Goal: Transaction & Acquisition: Purchase product/service

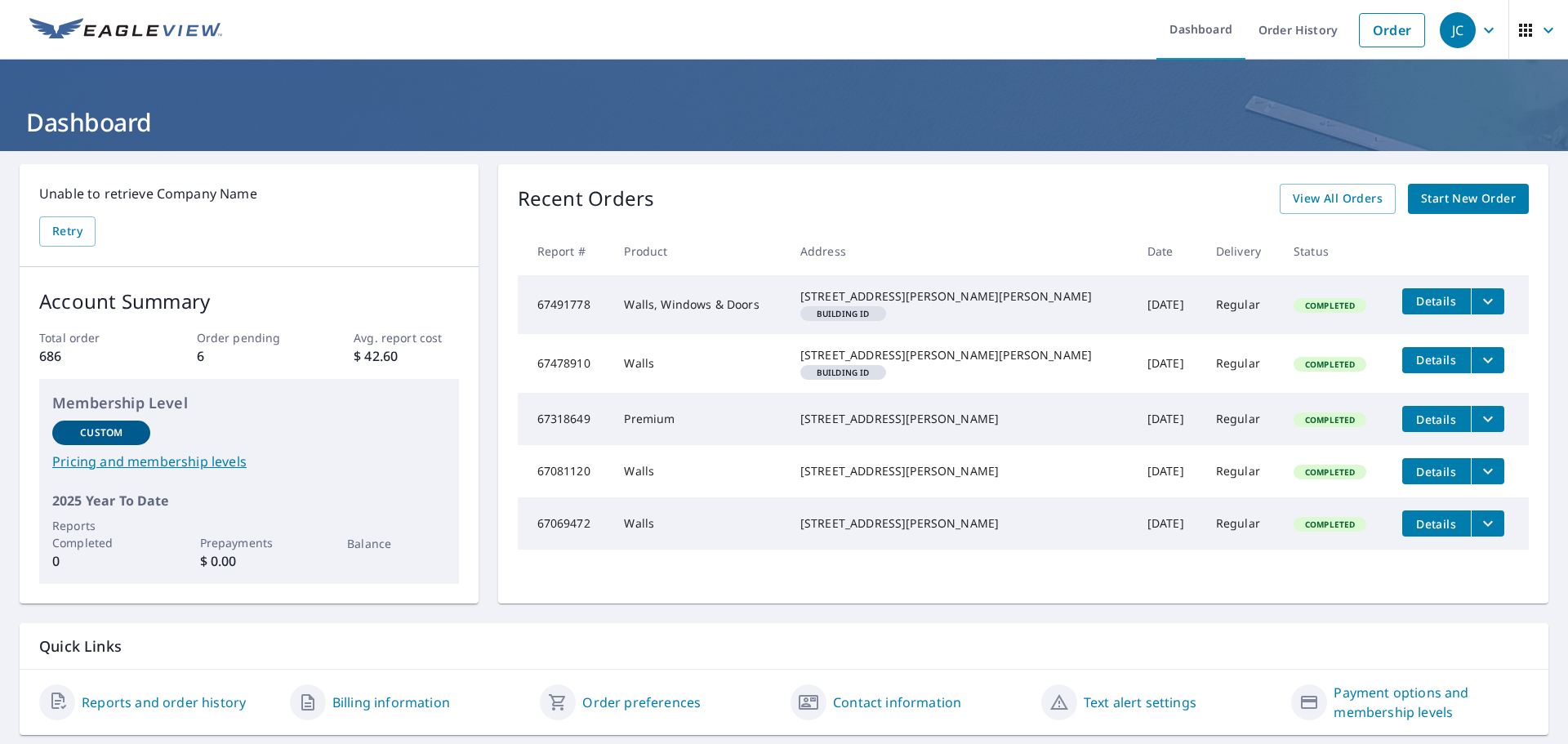
click at [1439, 199] on span "Start New Order" at bounding box center [1468, 199] width 95 height 20
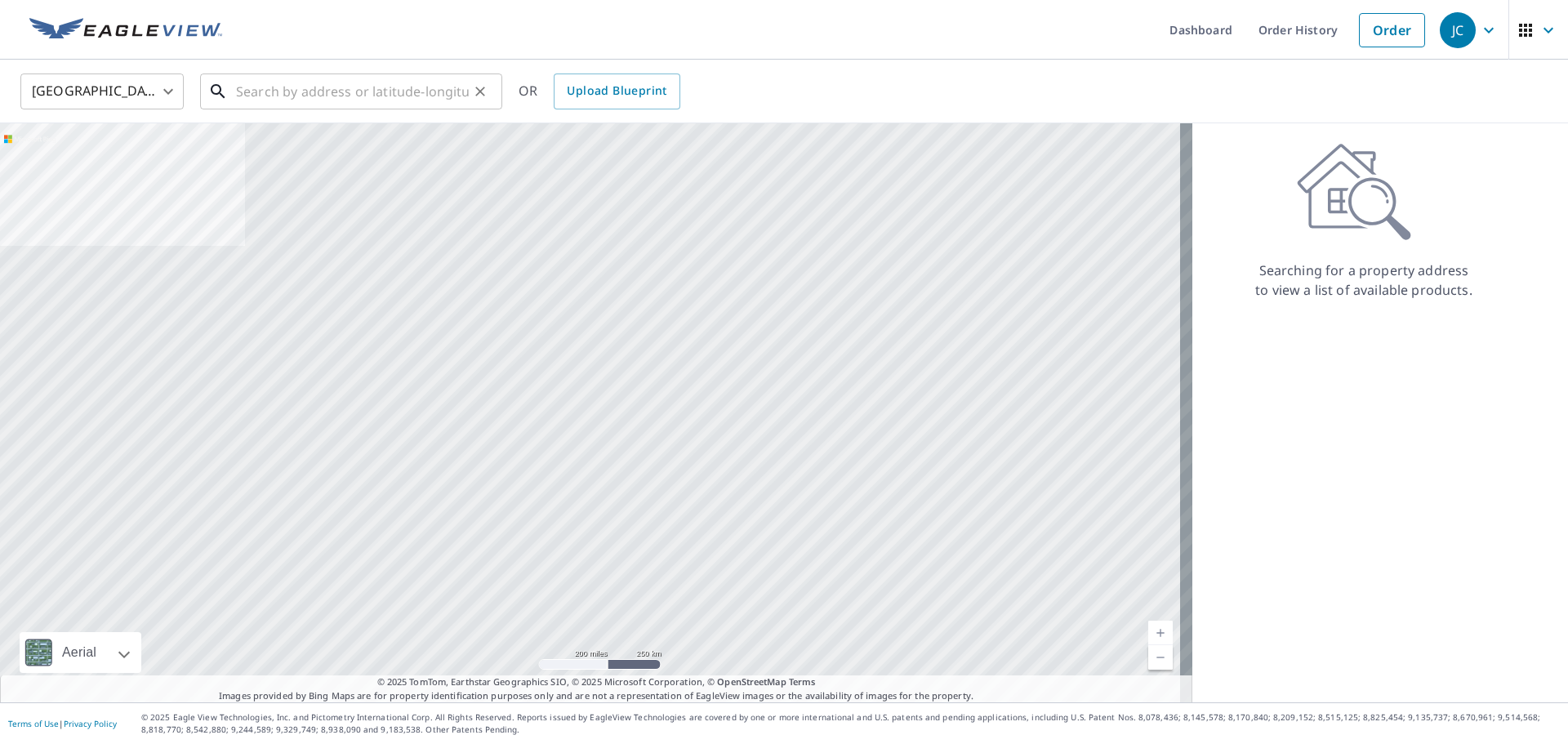
click at [314, 92] on input "text" at bounding box center [352, 91] width 233 height 46
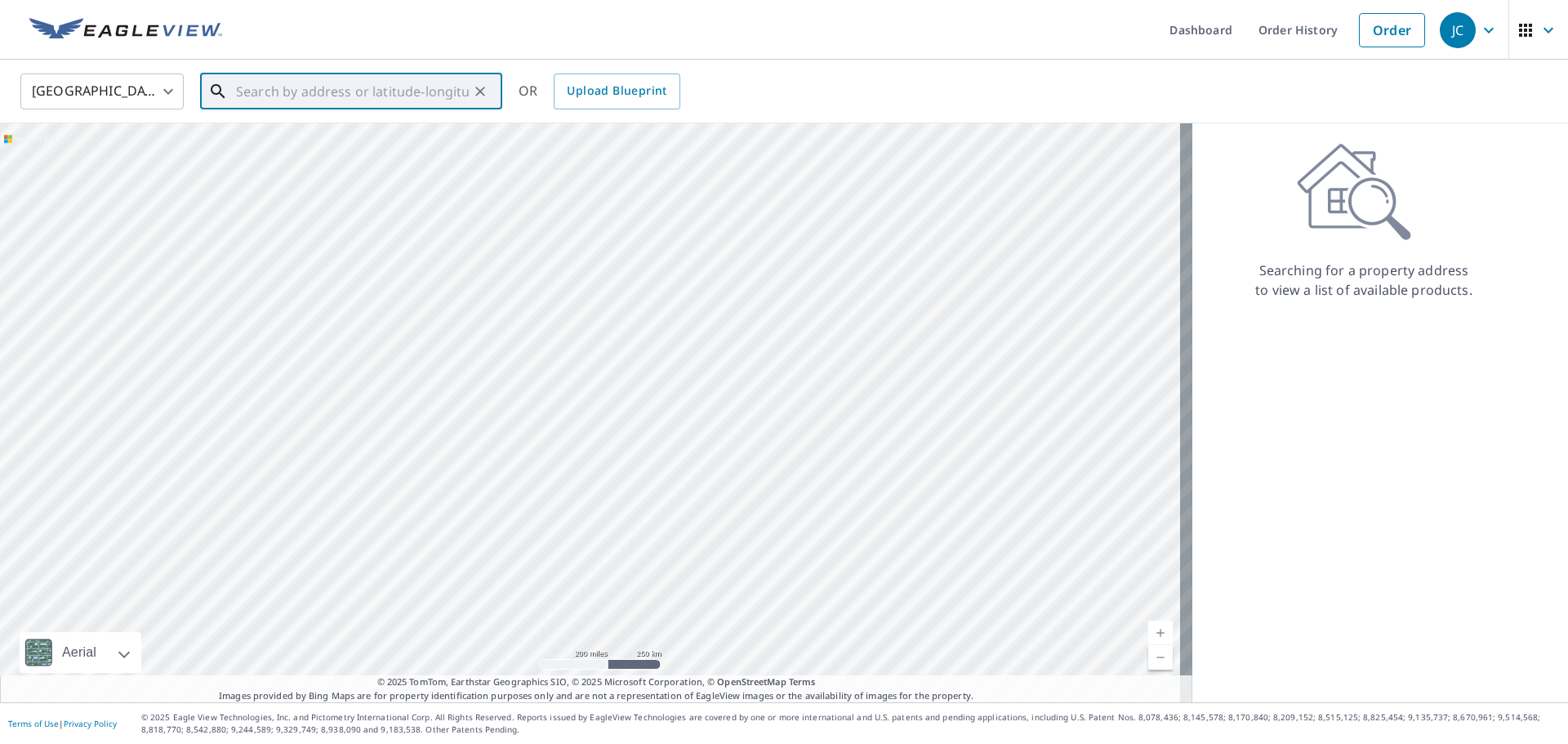
click at [301, 102] on input "text" at bounding box center [352, 91] width 233 height 46
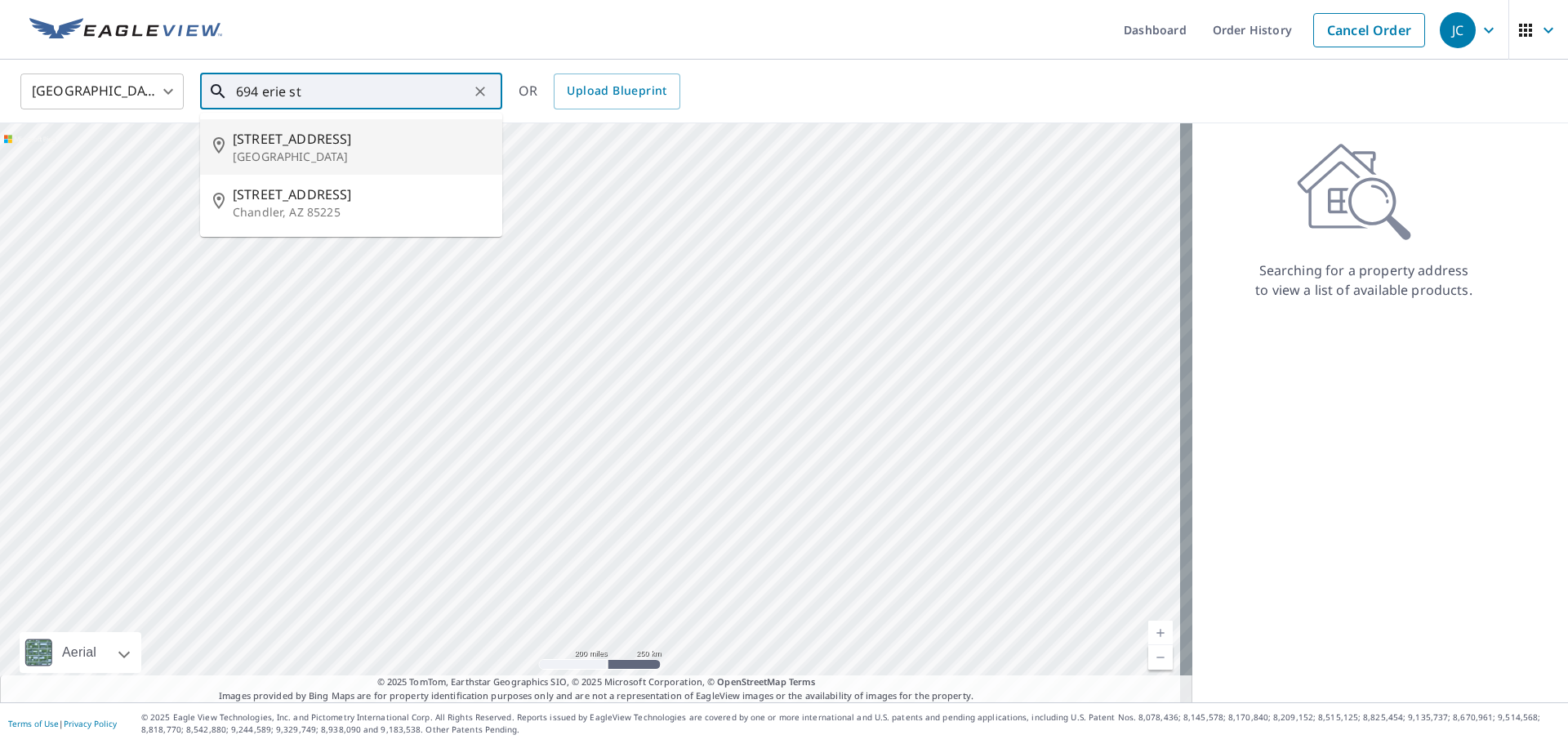
click at [298, 150] on p "[GEOGRAPHIC_DATA]" at bounding box center [361, 157] width 257 height 17
type input "[STREET_ADDRESS]"
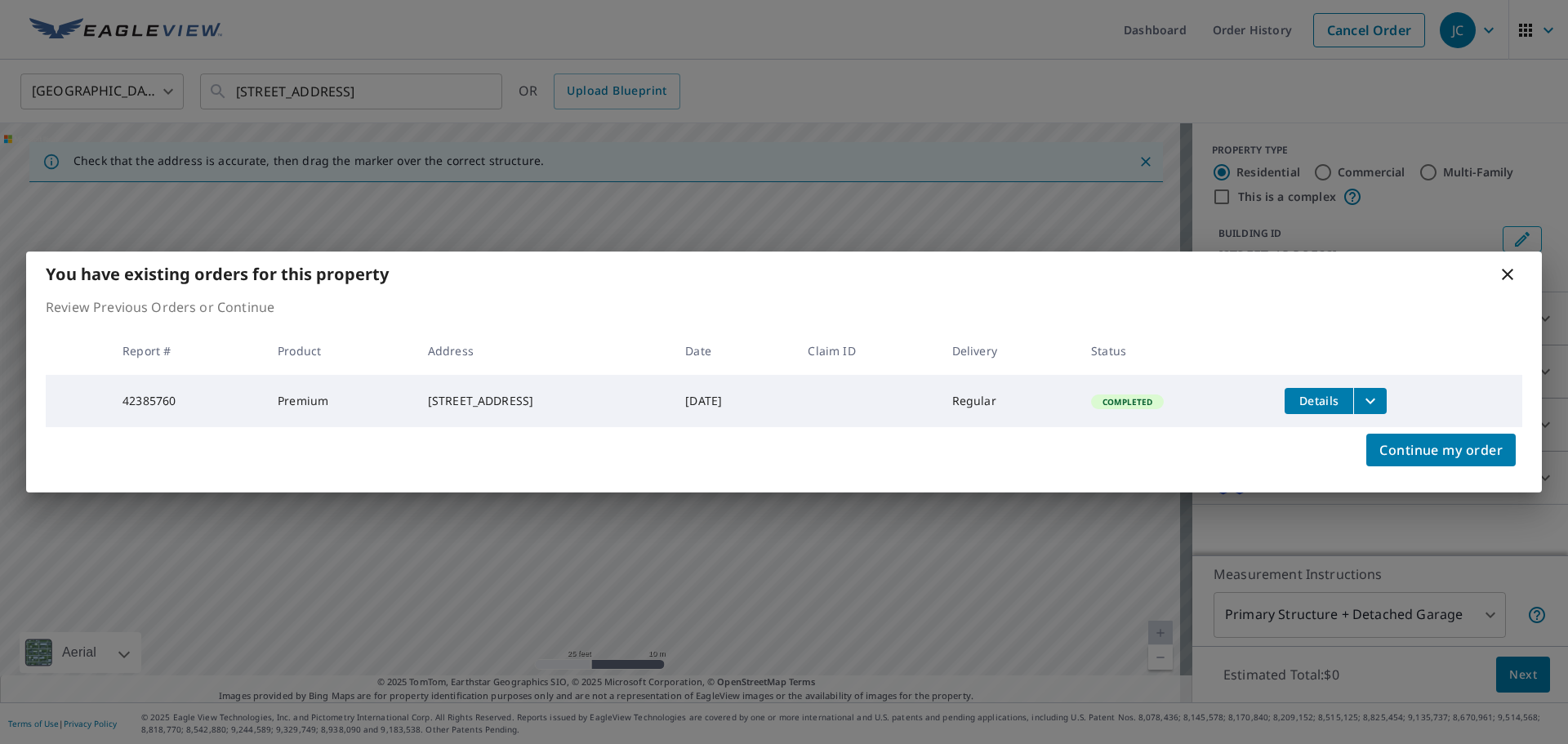
click at [1380, 405] on icon "filesDropdownBtn-42385760" at bounding box center [1370, 401] width 20 height 20
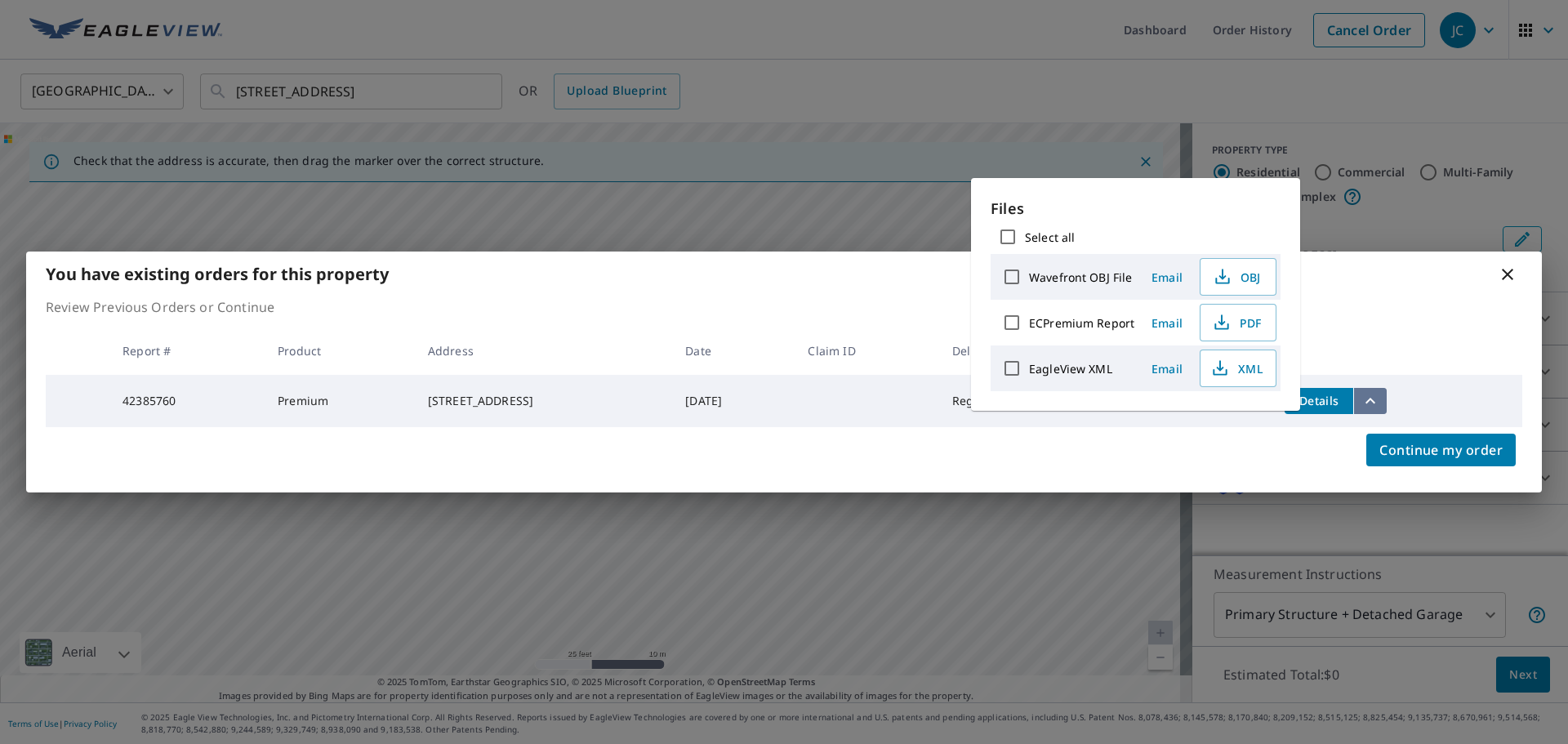
click at [1380, 405] on icon "filesDropdownBtn-42385760" at bounding box center [1370, 401] width 20 height 20
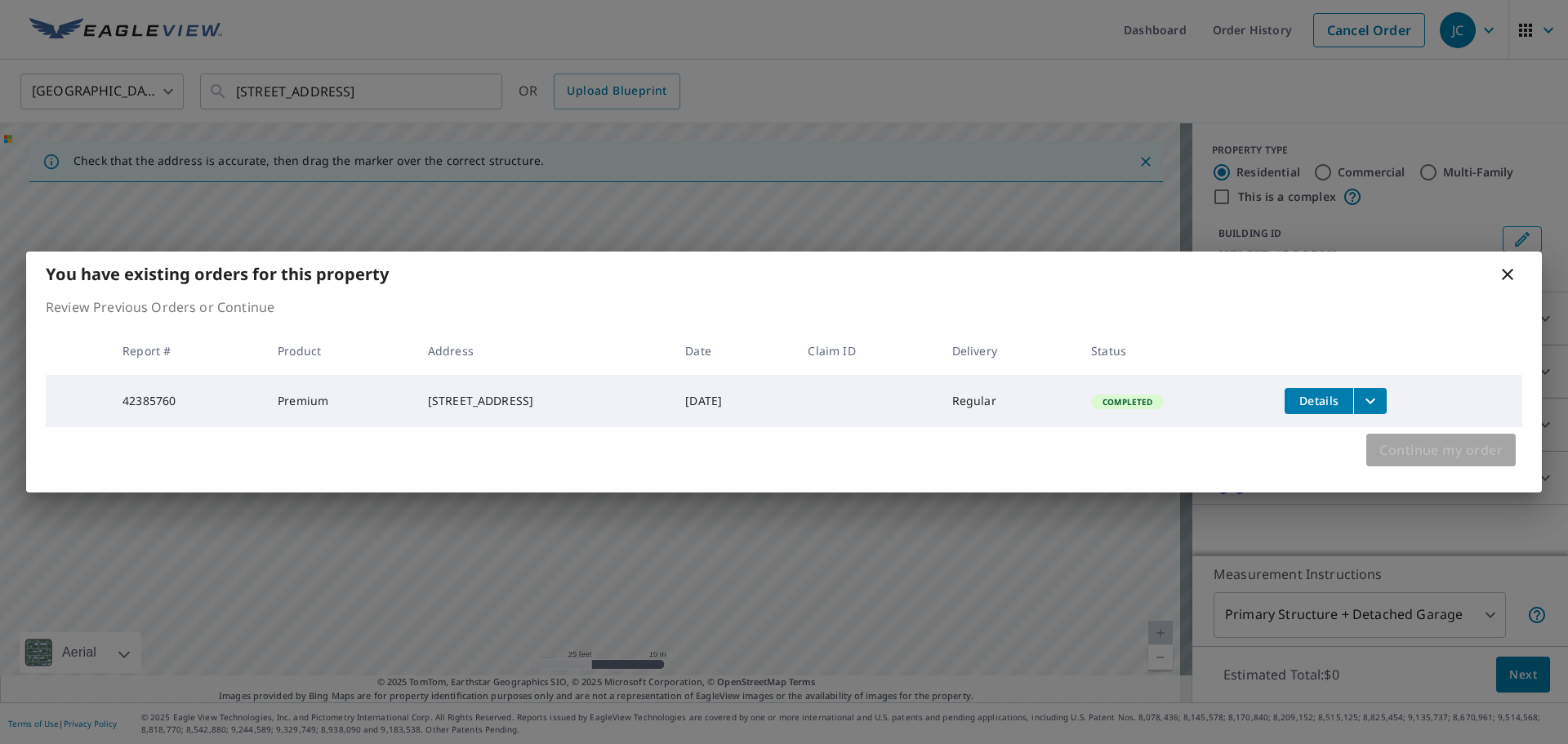
click at [1404, 452] on span "Continue my order" at bounding box center [1440, 450] width 123 height 23
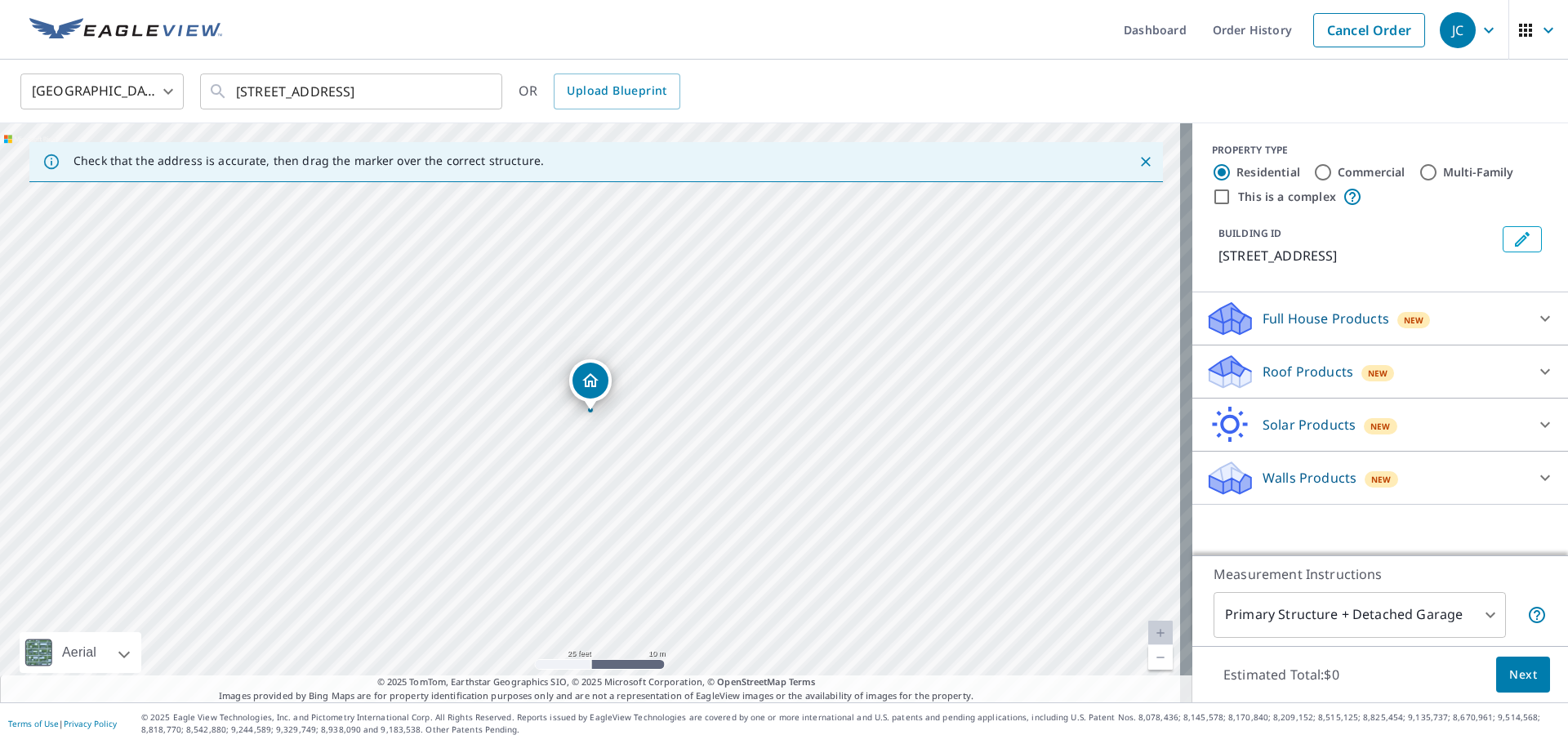
click at [1337, 317] on p "Full House Products" at bounding box center [1325, 319] width 127 height 20
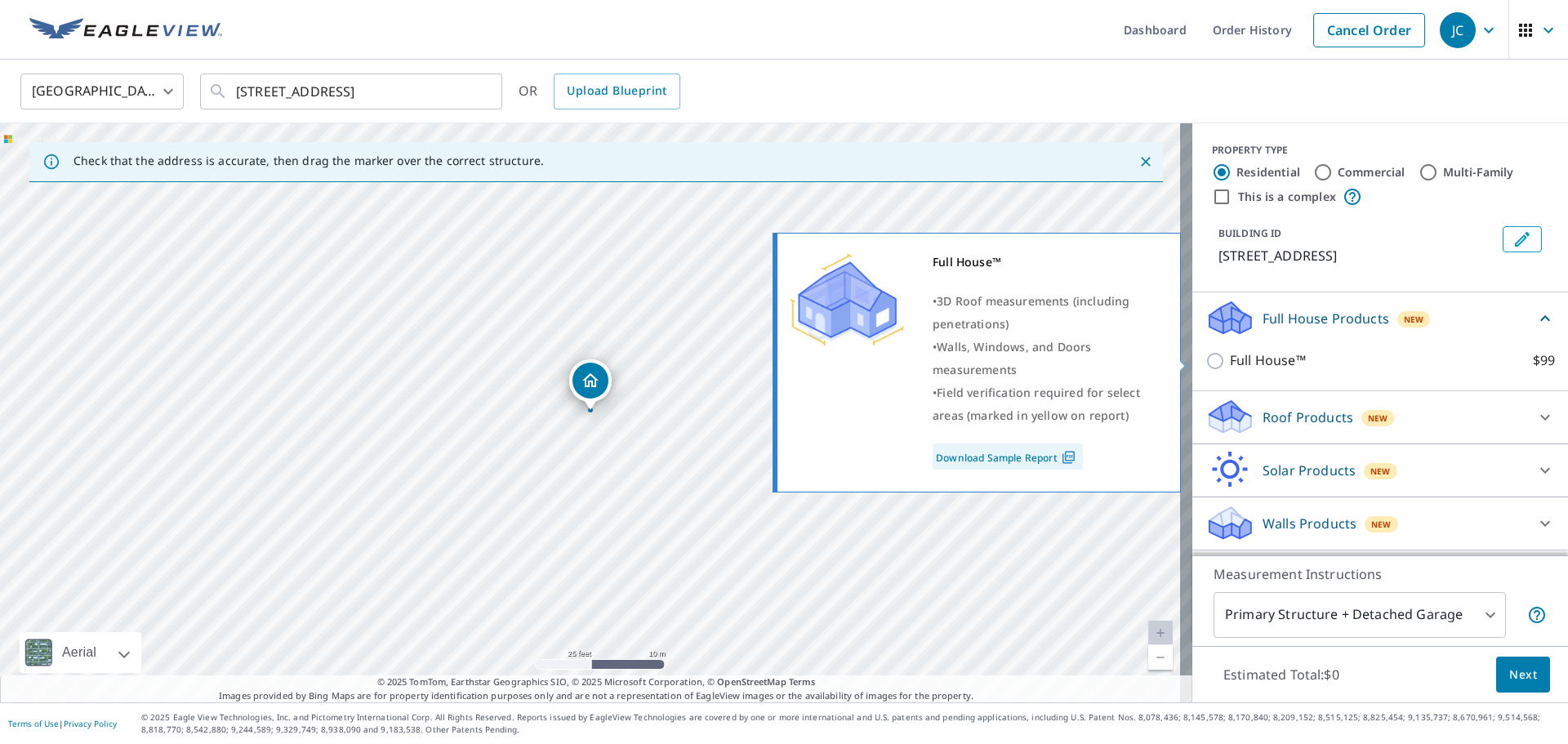
click at [1205, 362] on input "Full House™ $99" at bounding box center [1217, 361] width 24 height 20
checkbox input "true"
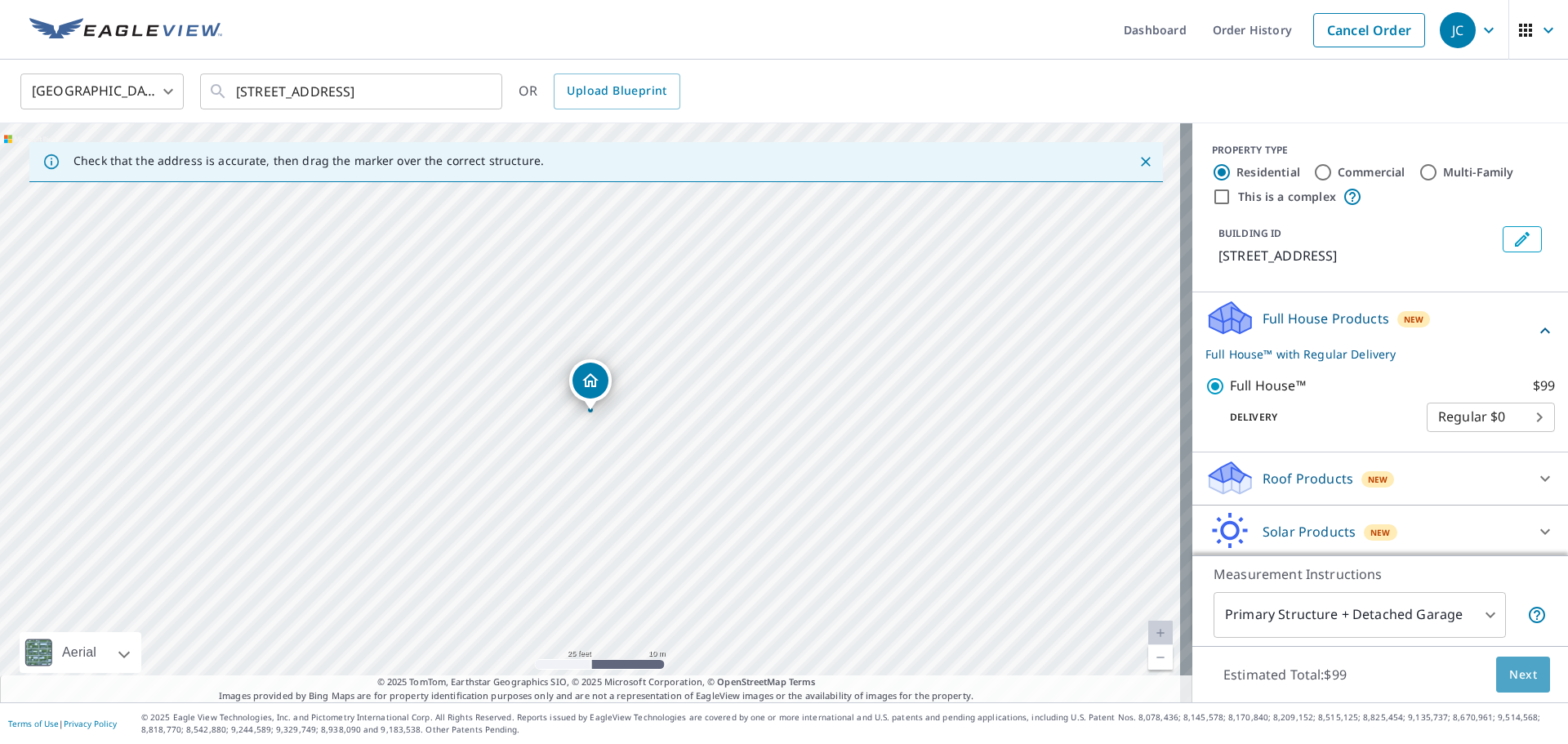
click at [1515, 675] on span "Next" at bounding box center [1522, 675] width 28 height 20
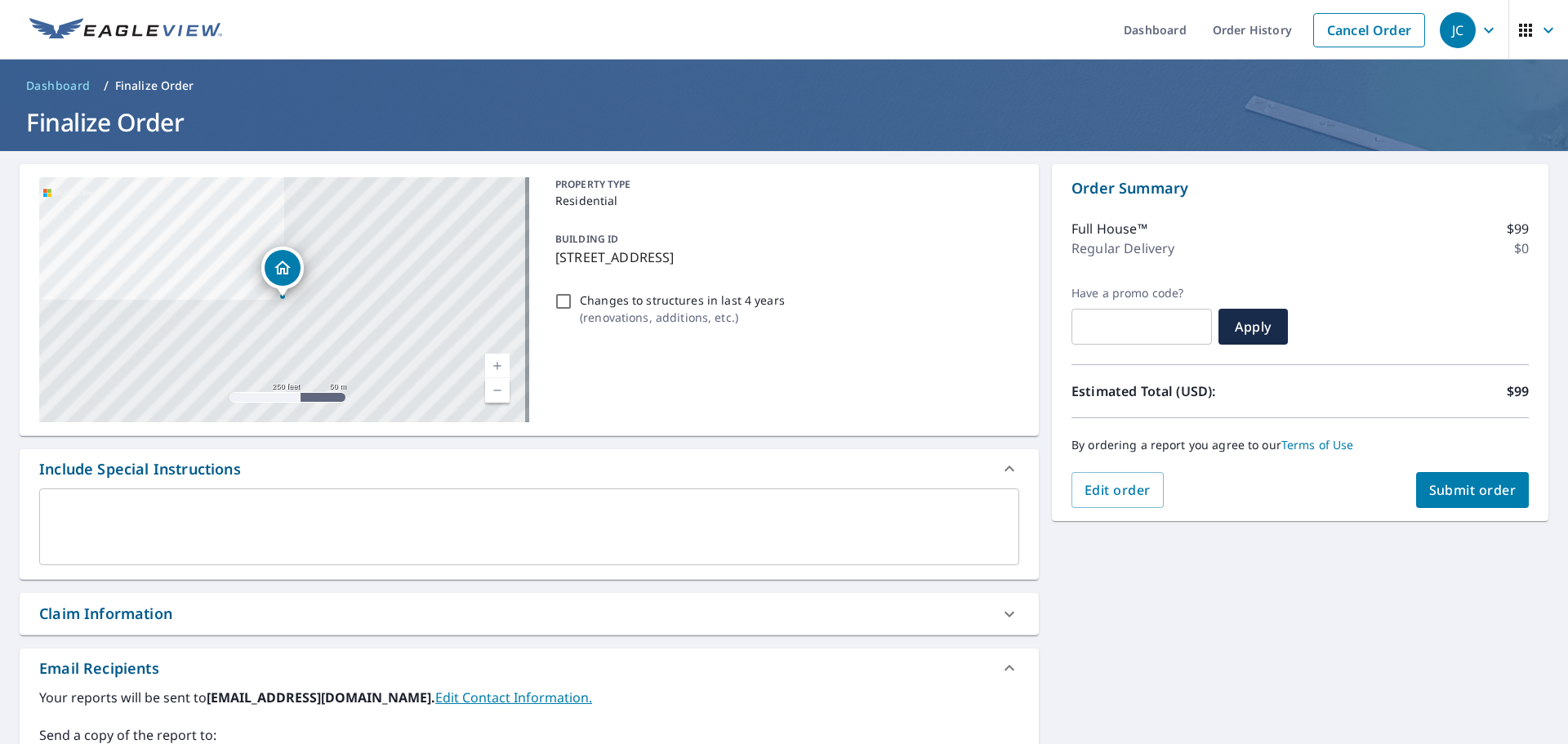
click at [174, 511] on textarea at bounding box center [529, 527] width 957 height 47
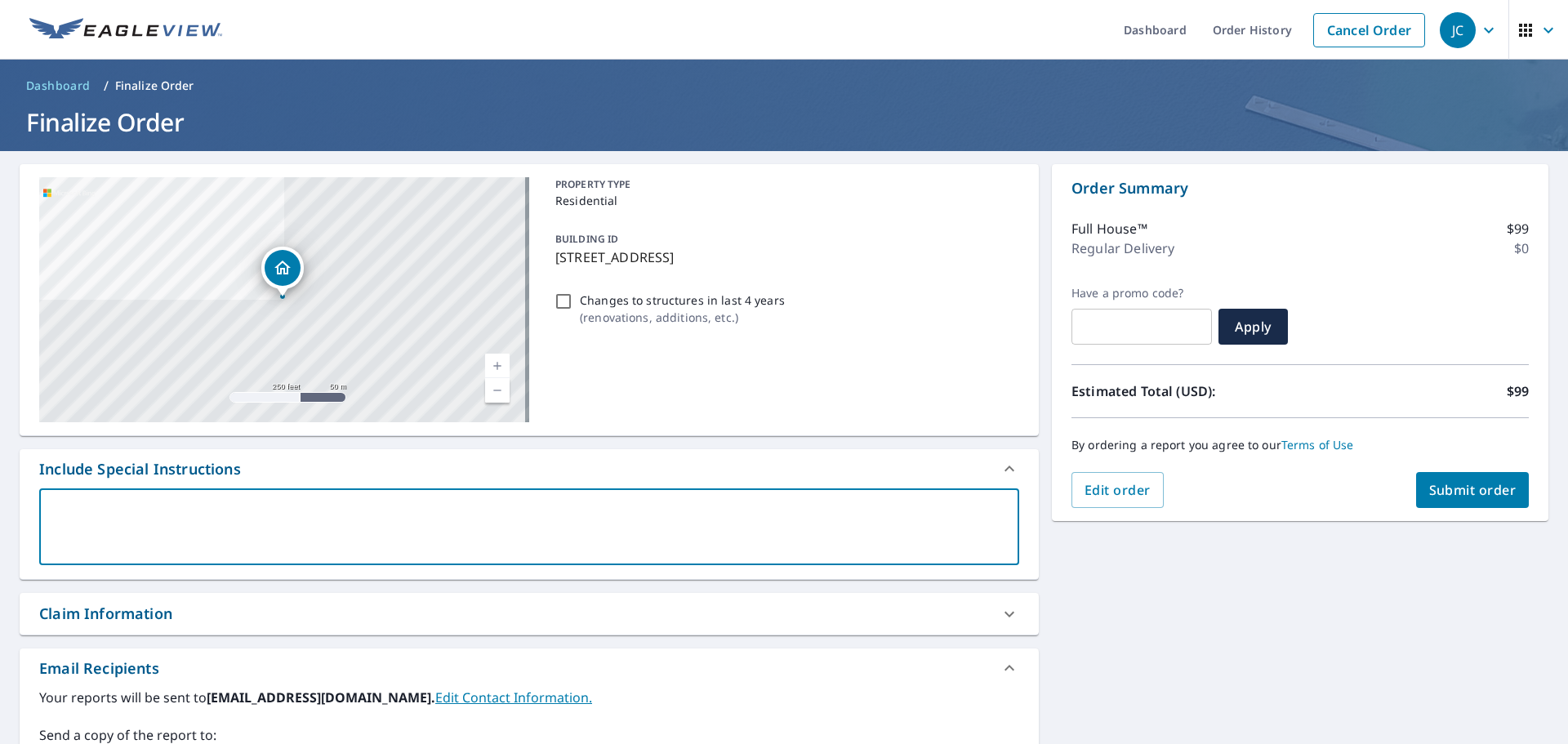
type textarea "T"
type textarea "x"
type textarea "Th"
type textarea "x"
type textarea "The"
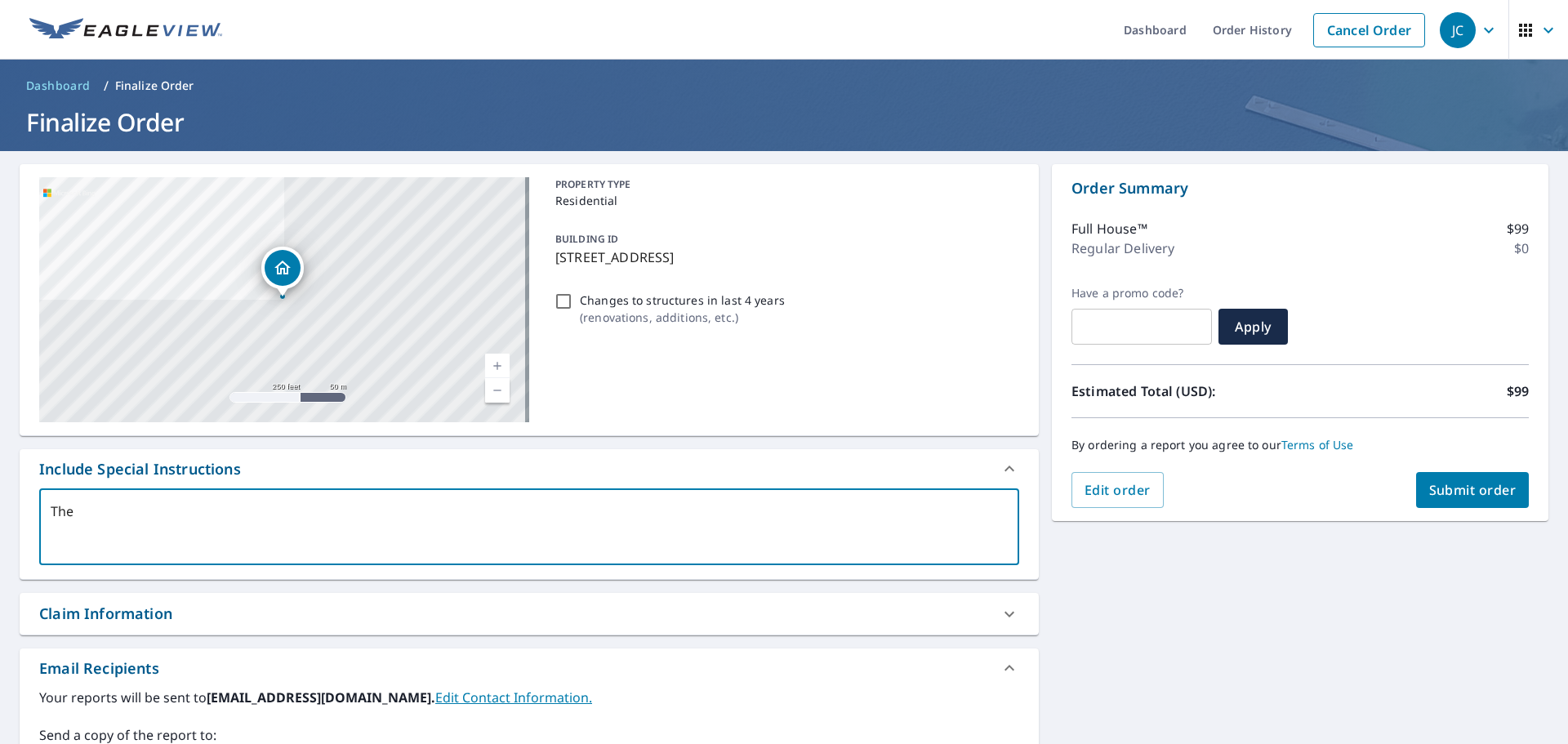
type textarea "x"
type textarea "The"
type textarea "x"
type textarea "The a"
type textarea "x"
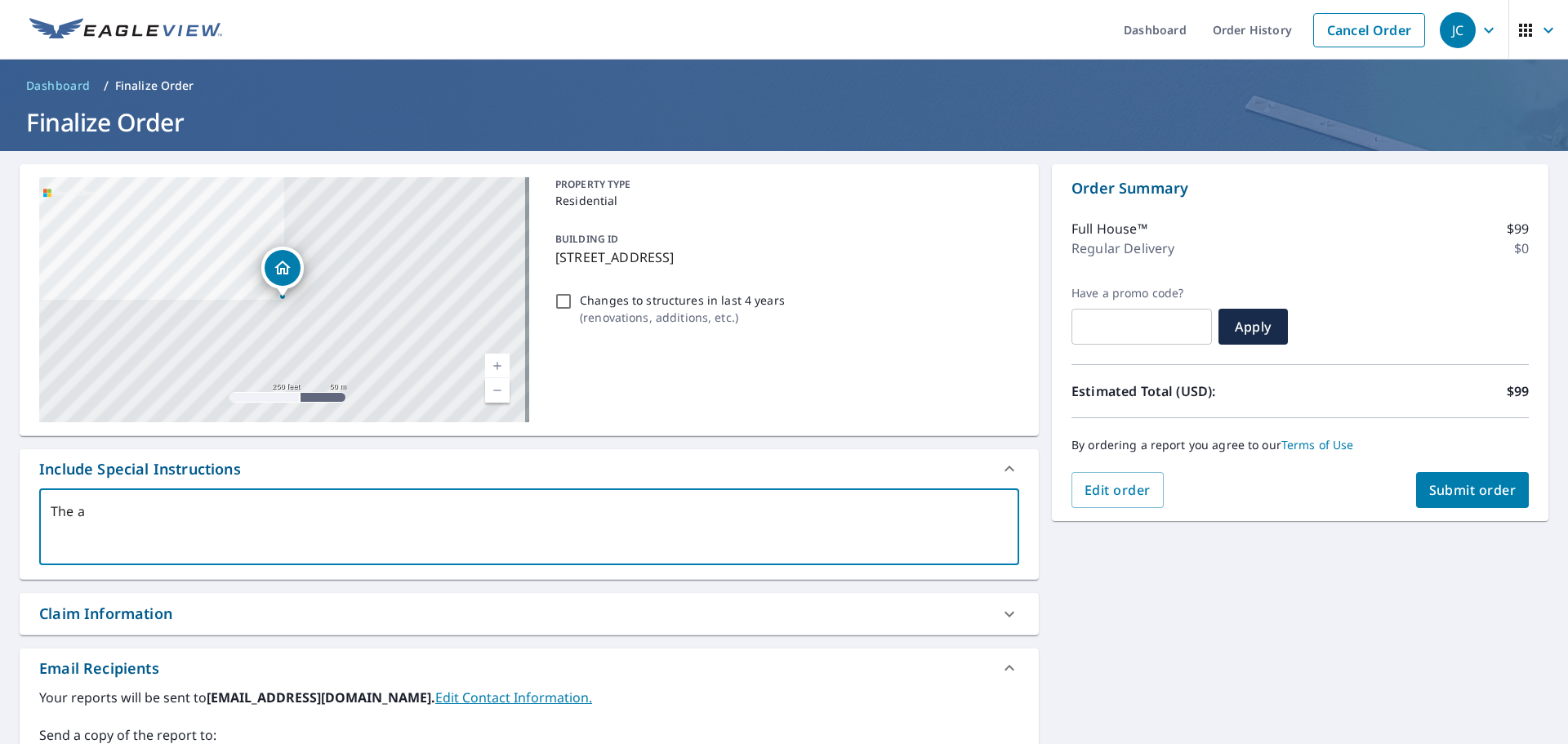
type textarea "The ad"
type textarea "x"
type textarea "The add"
type textarea "x"
type textarea "The addr"
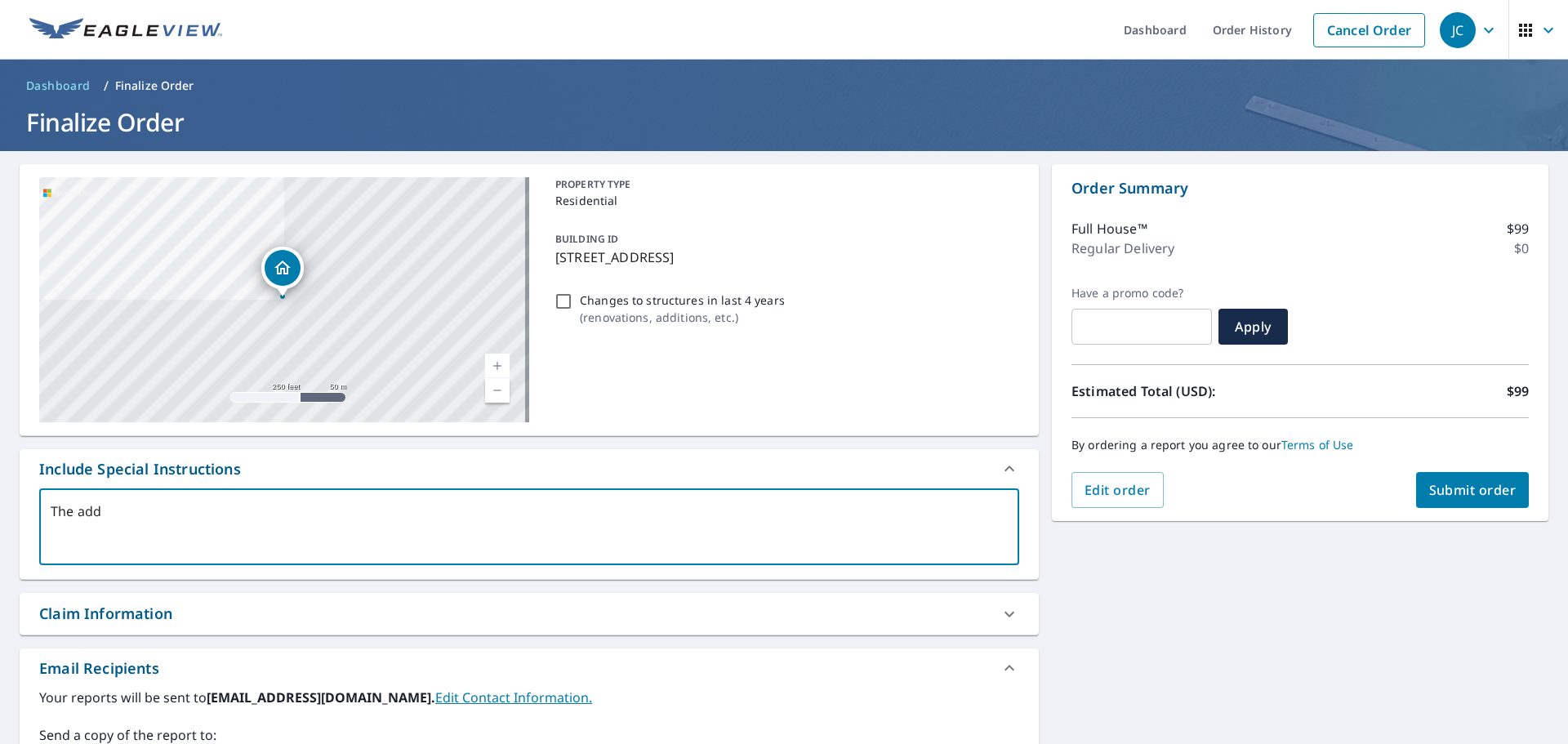
type textarea "x"
type textarea "The addre"
type textarea "x"
type textarea "The addres"
type textarea "x"
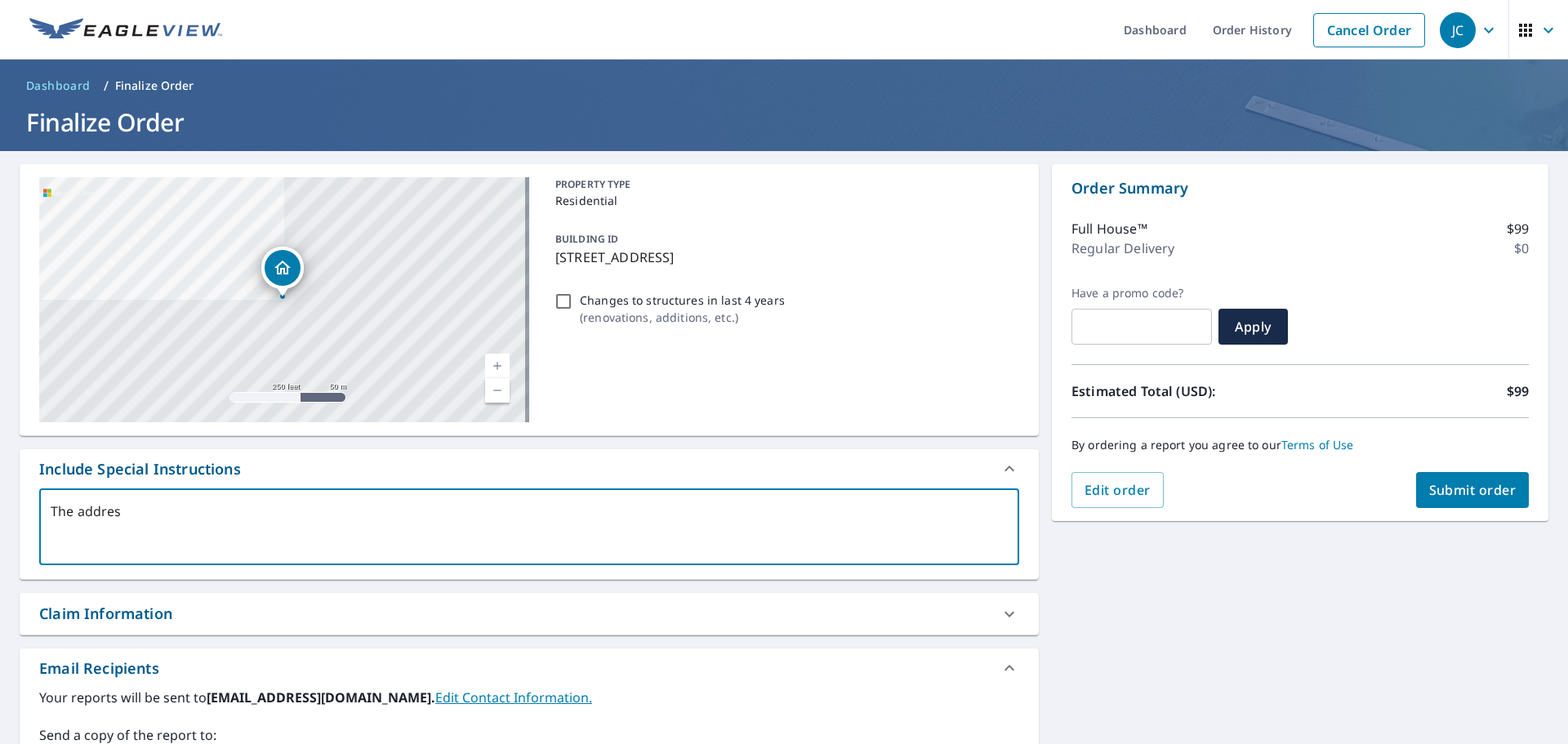
type textarea "The address"
type textarea "x"
type textarea "The address"
type textarea "x"
type textarea "The address i"
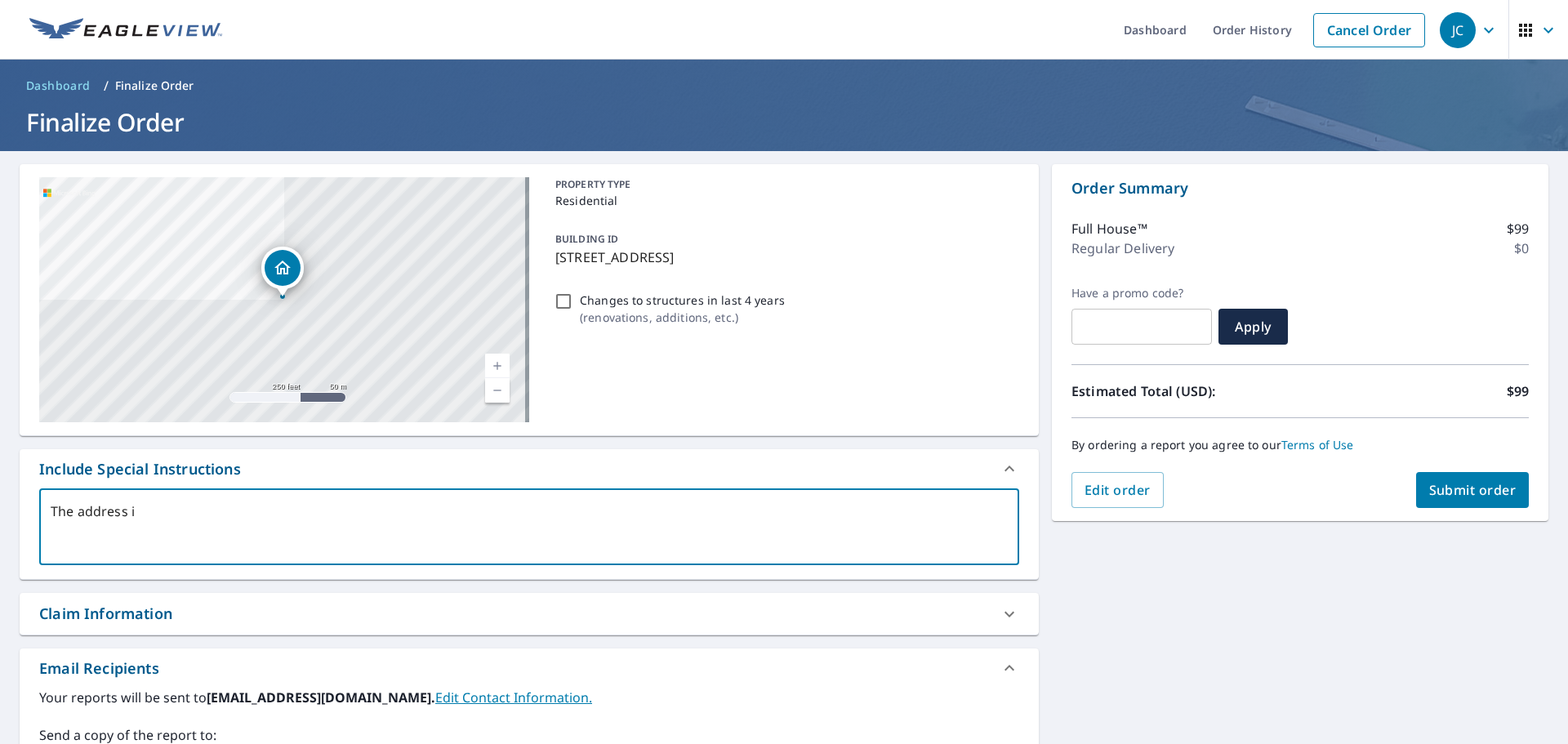
type textarea "x"
type textarea "The address is"
type textarea "x"
type textarea "The address is"
type textarea "x"
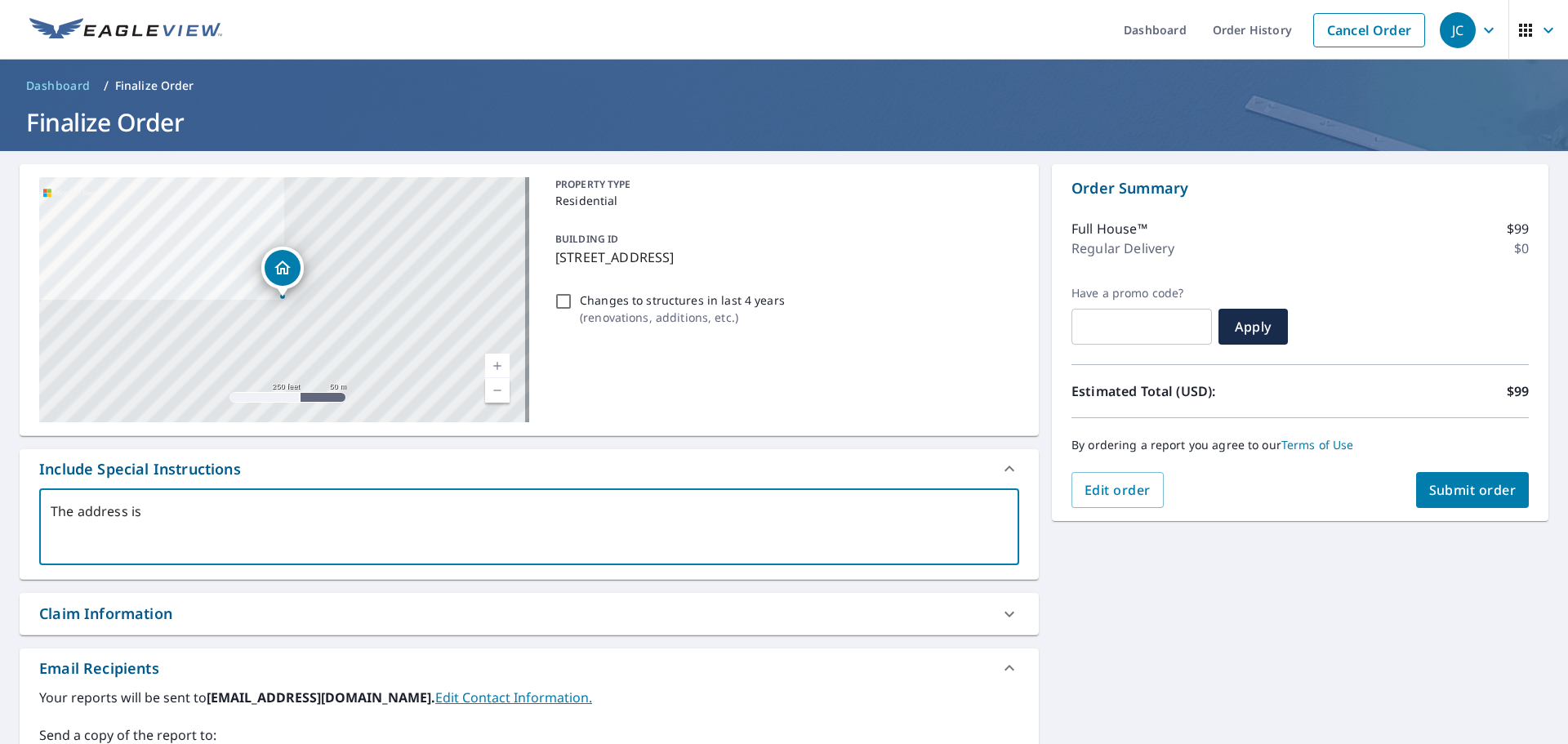
type textarea "The address is 6"
type textarea "x"
type textarea "The address is 69"
type textarea "x"
type textarea "The address is 694"
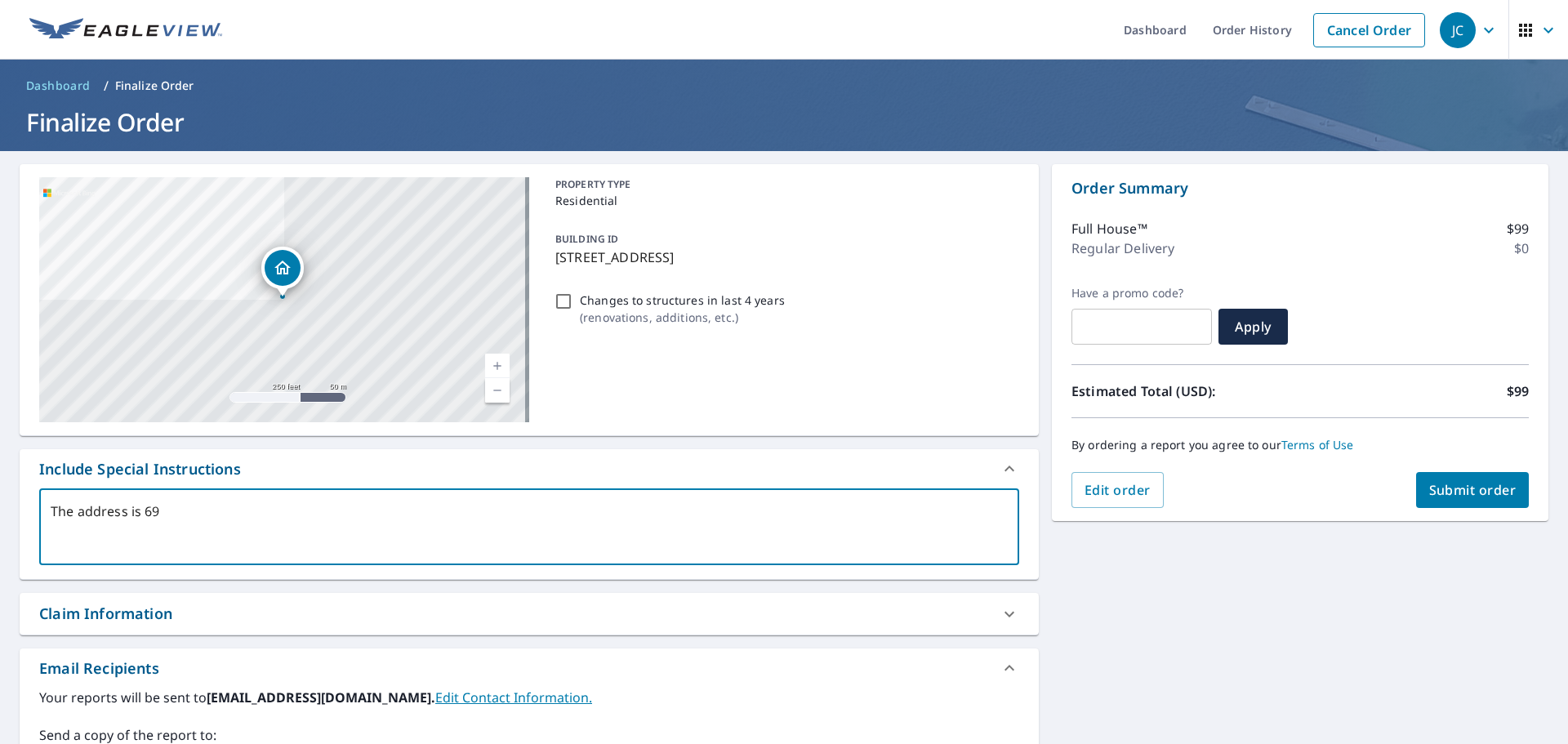
type textarea "x"
type textarea "The address is 694"
type textarea "x"
type textarea "The address is 694 E"
type textarea "x"
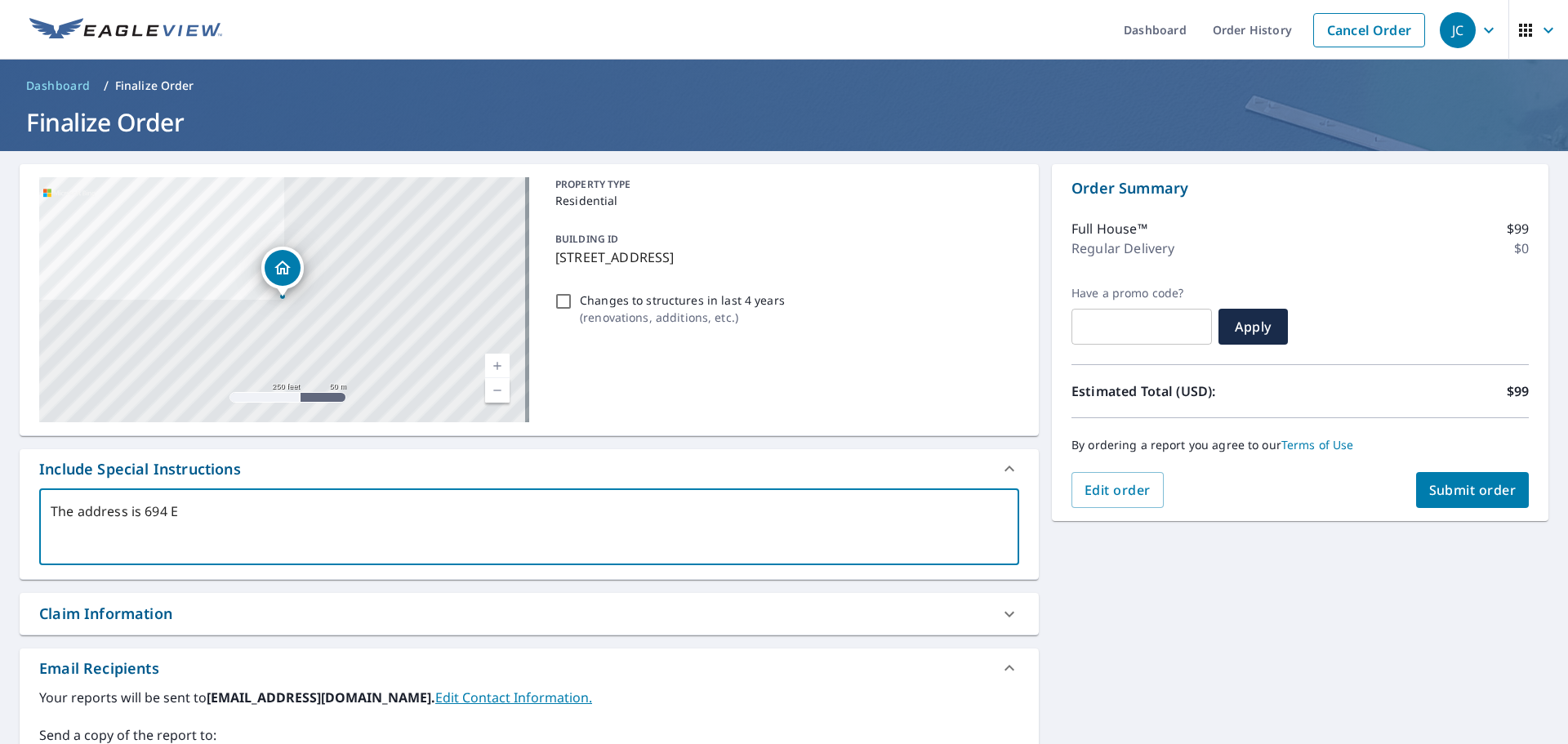
type textarea "The address is 694 Er"
type textarea "x"
type textarea "The address is 694 Eri"
type textarea "x"
type textarea "The address is 694 Erie"
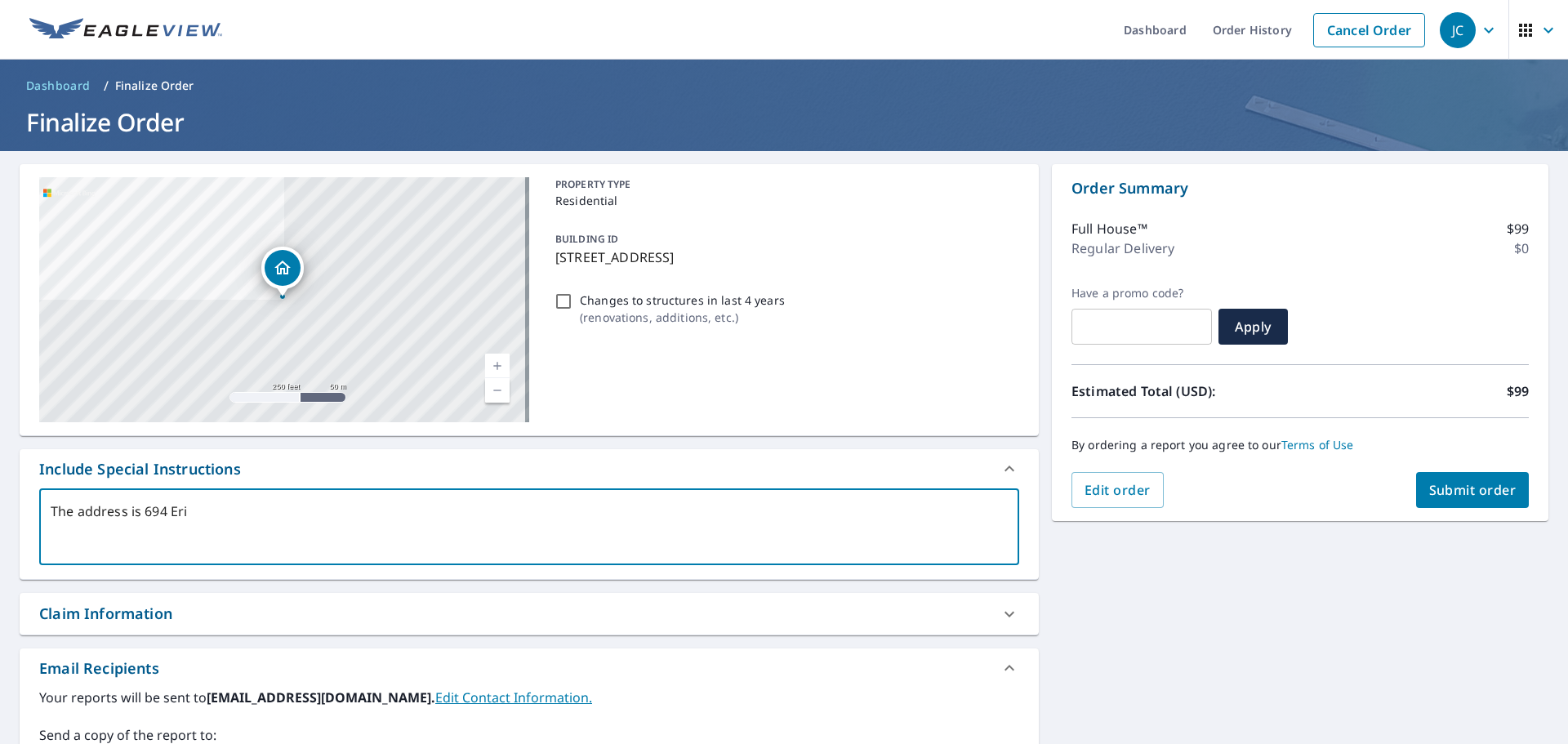
type textarea "x"
type textarea "The address is 694 Erie"
type textarea "x"
type textarea "The address is [STREET_ADDRESS]"
type textarea "x"
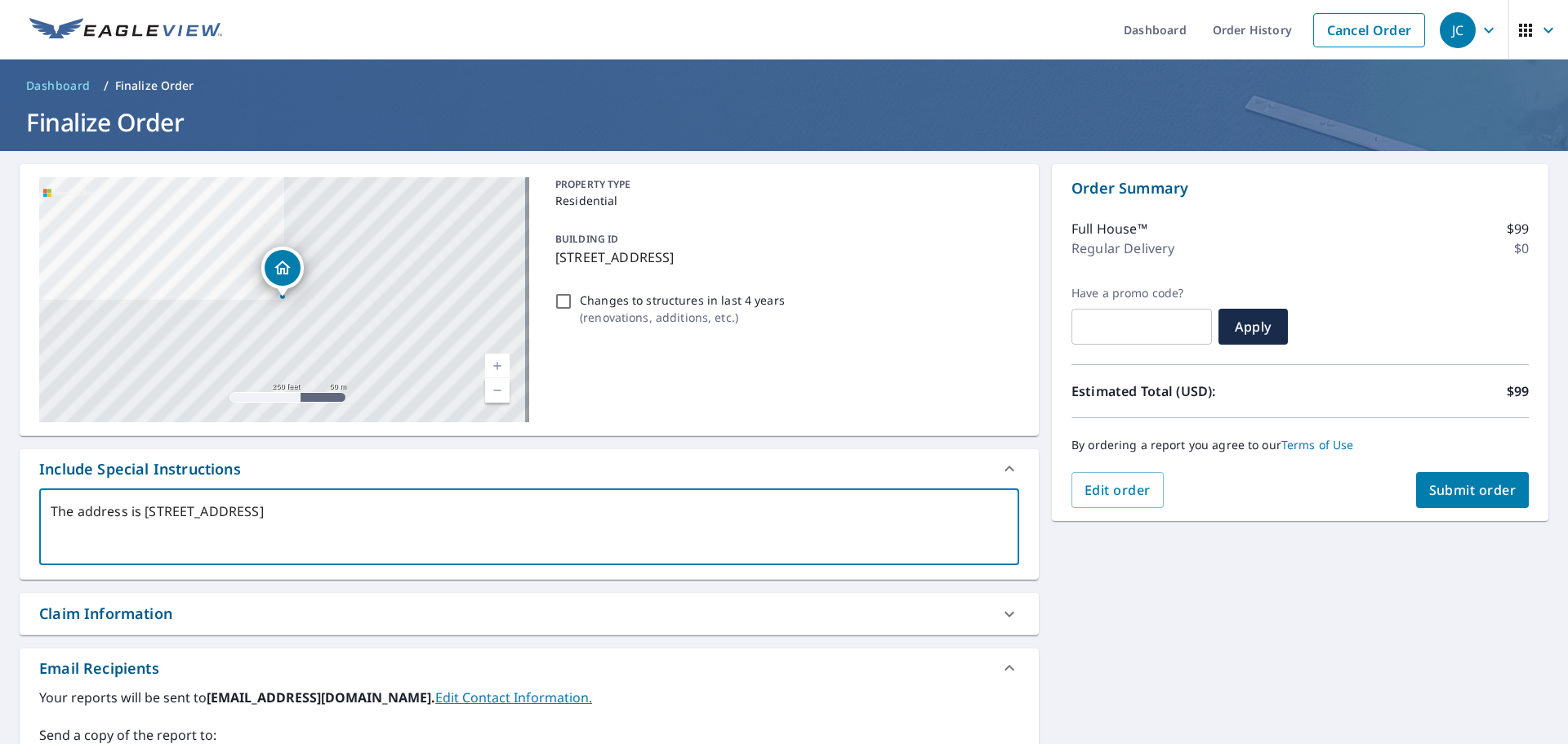
type textarea "The address is [STREET_ADDRESS]"
type textarea "x"
type textarea "The address is [STREET_ADDRESS]"
type textarea "x"
type textarea "The address is [STREET_ADDRESS]"
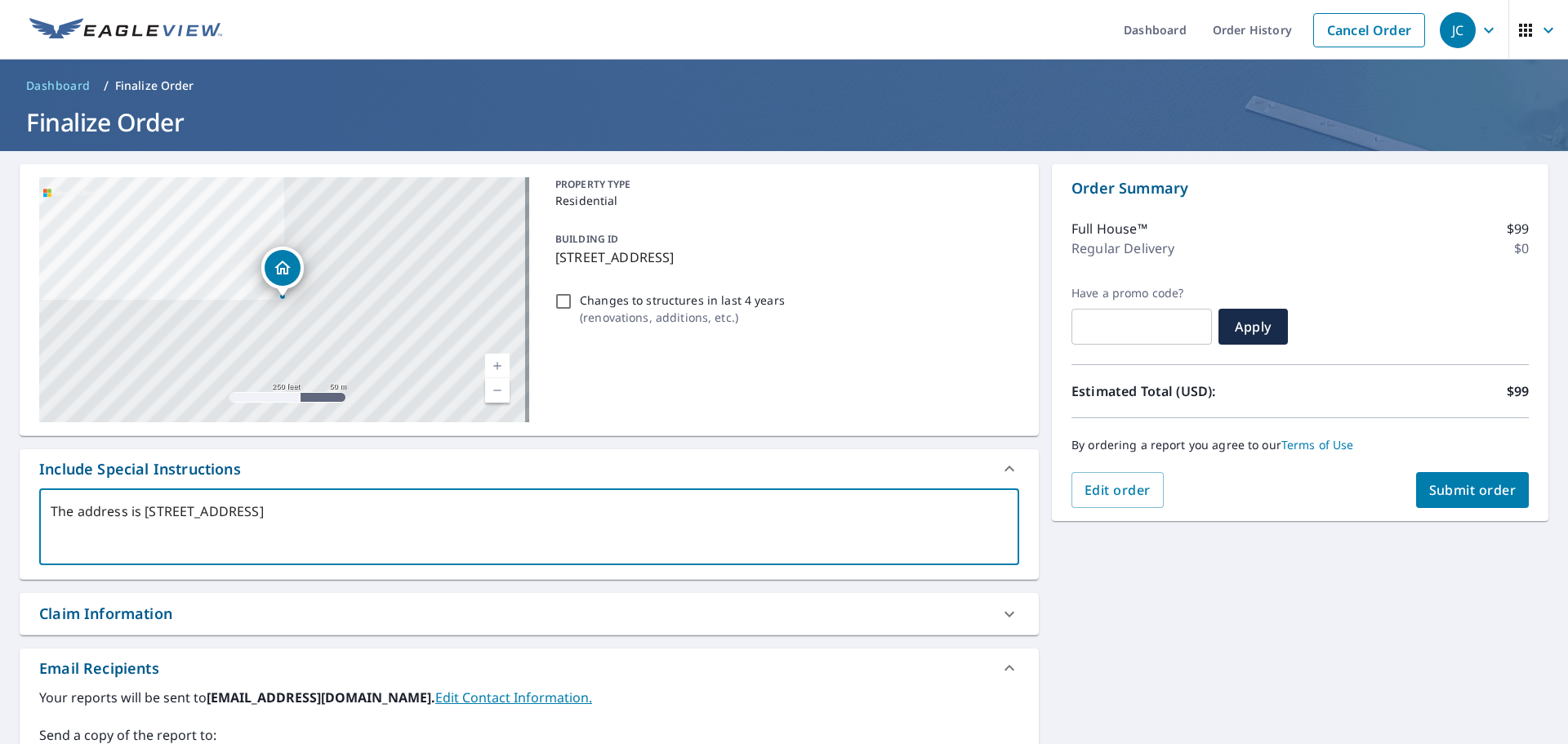
type textarea "x"
type textarea "The address is [STREET_ADDRESS]"
type textarea "x"
type textarea "The address is [STREET_ADDRESS][GEOGRAPHIC_DATA]"
type textarea "x"
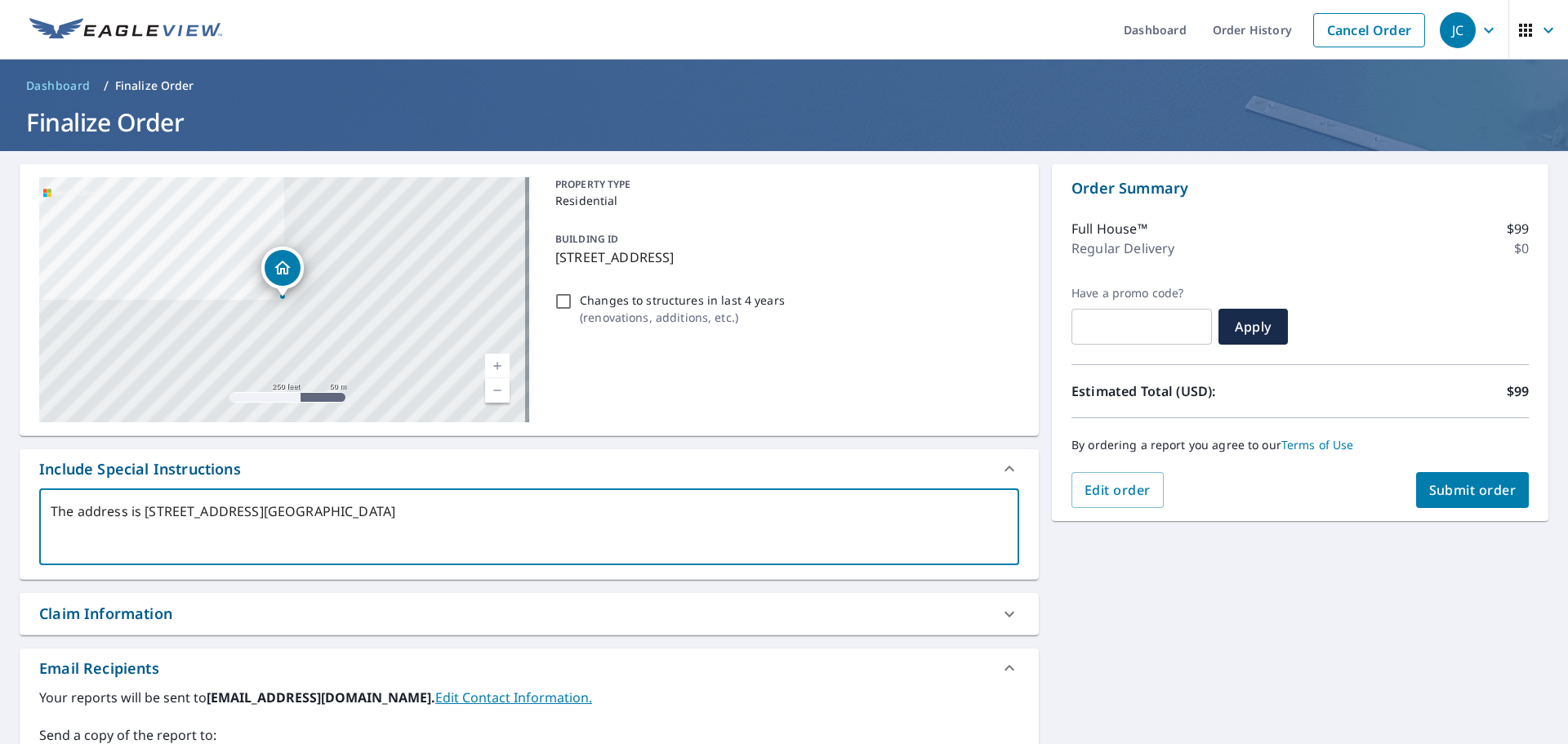
type textarea "The address is [STREET_ADDRESS][GEOGRAPHIC_DATA]"
type textarea "x"
type textarea "The address is [STREET_ADDRESS]"
type textarea "x"
type textarea "The address is [STREET_ADDRESS]"
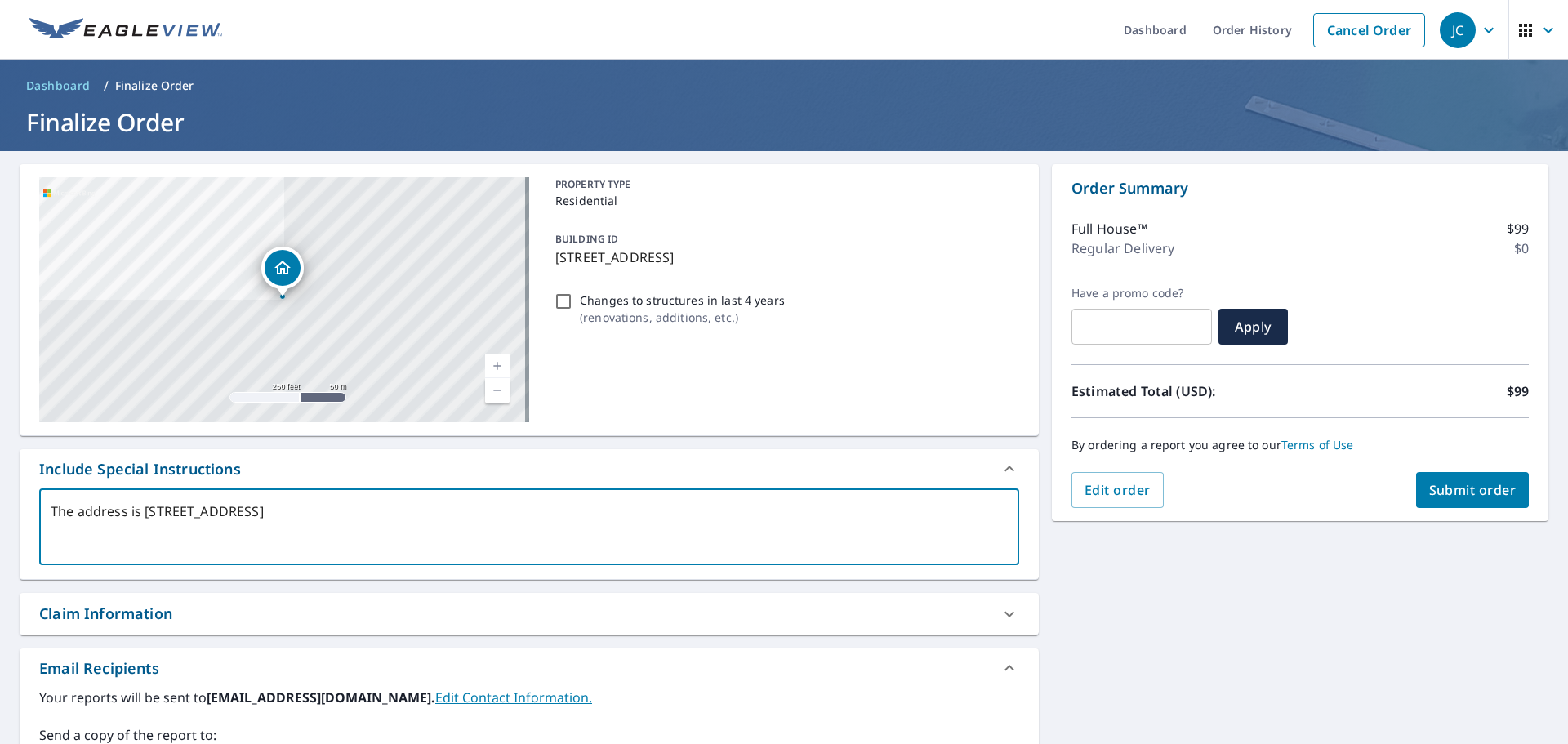
type textarea "x"
type textarea "The address is [STREET_ADDRESS]"
type textarea "x"
type textarea "The address is [STREET_ADDRESS]"
type textarea "x"
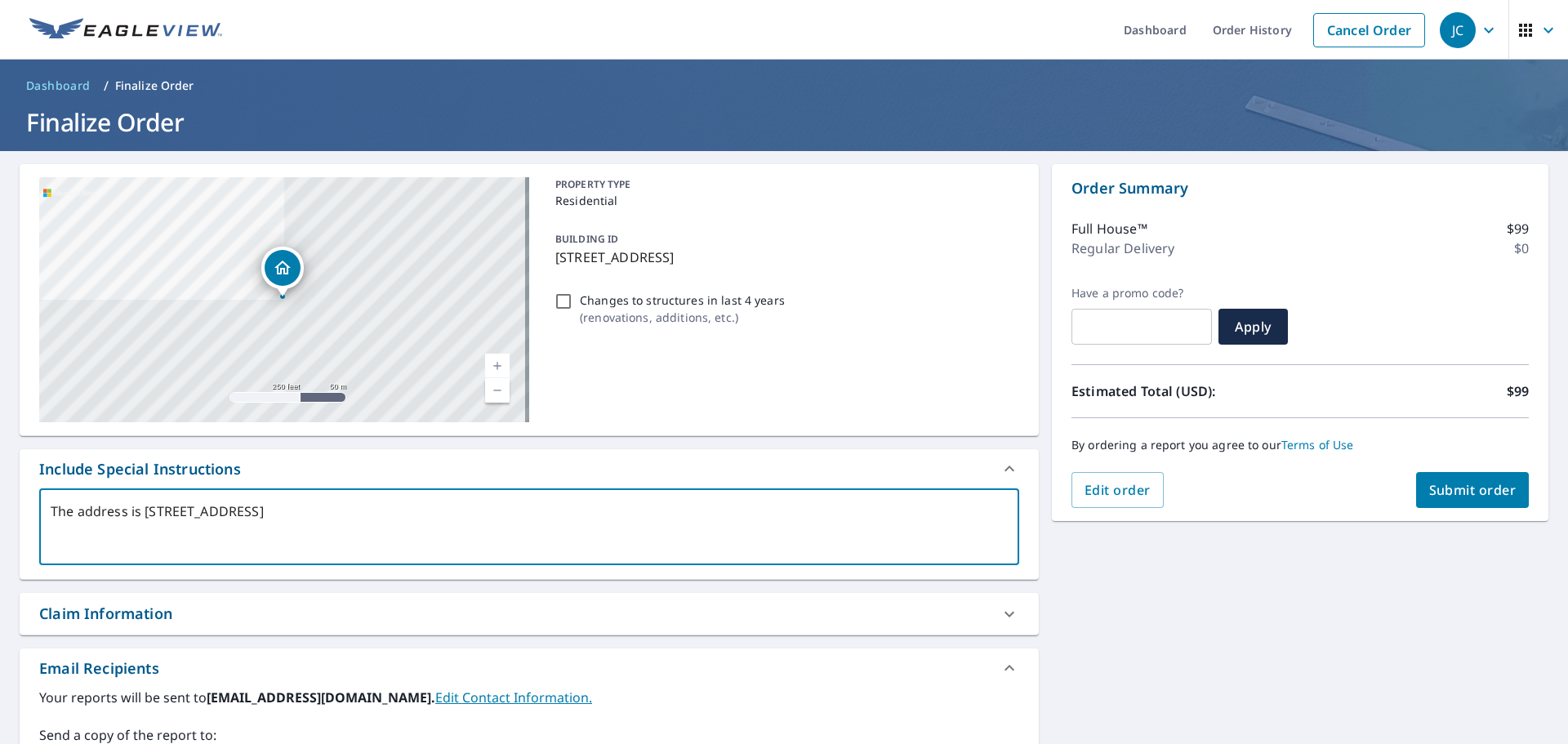
type textarea "The address is [STREET_ADDRESS][GEOGRAPHIC_DATA][STREET_ADDRESS]"
type textarea "x"
type textarea "The address is [STREET_ADDRESS][GEOGRAPHIC_DATA] Er"
type textarea "x"
type textarea "The address is [STREET_ADDRESS][GEOGRAPHIC_DATA] 694 Eri"
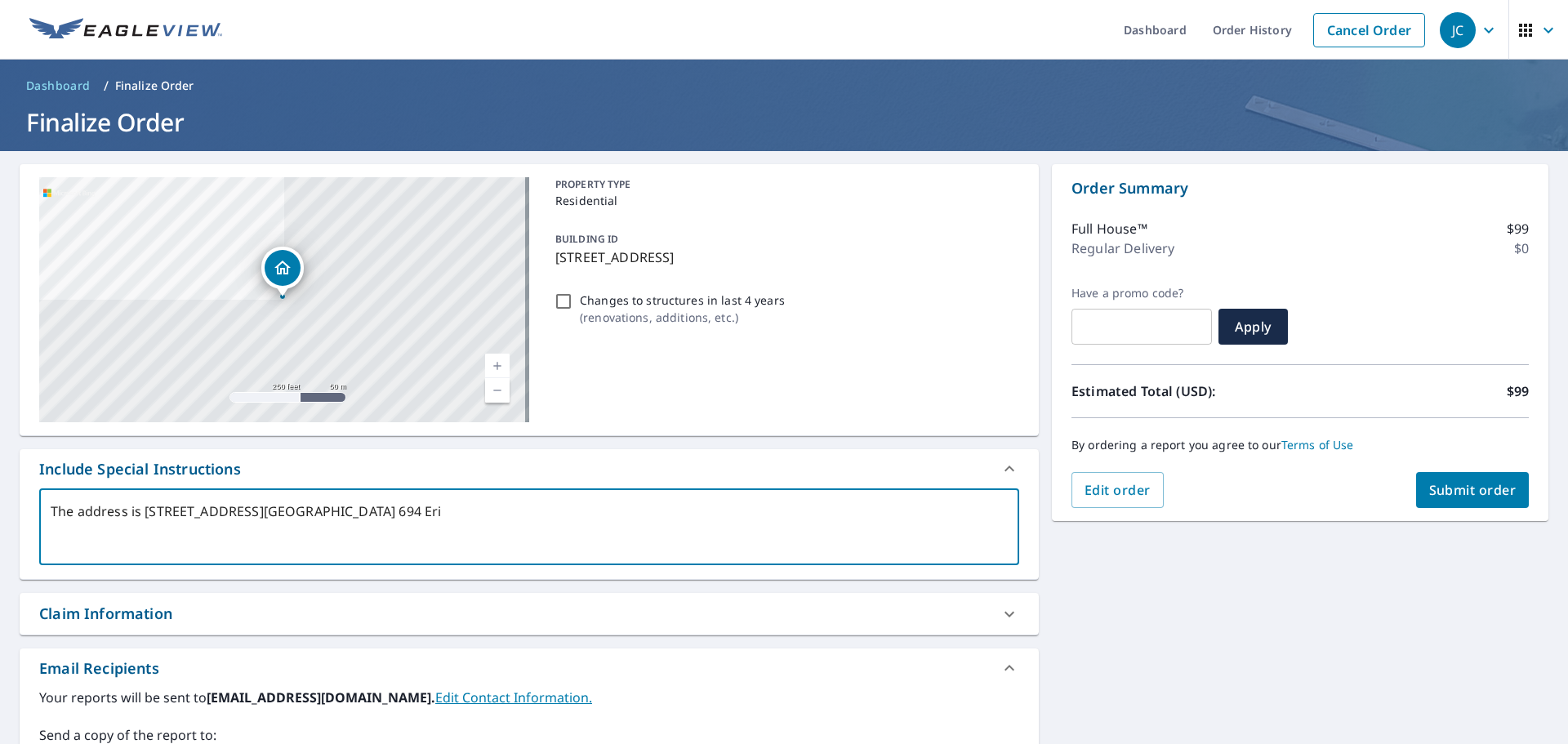
type textarea "x"
type textarea "The address is [STREET_ADDRESS][GEOGRAPHIC_DATA][STREET_ADDRESS]"
type textarea "x"
type textarea "The address is [STREET_ADDRESS][GEOGRAPHIC_DATA][STREET_ADDRESS]"
type textarea "x"
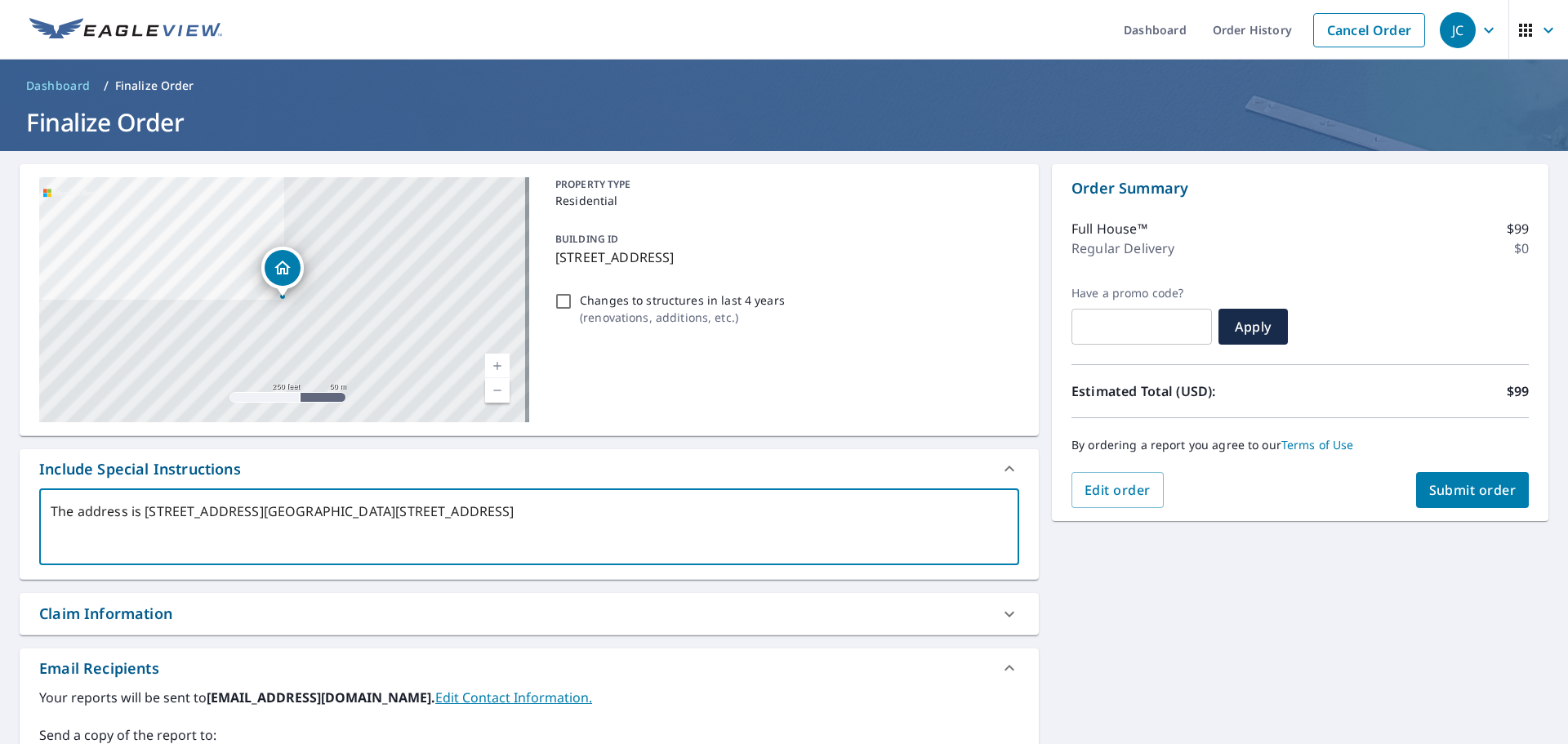
type textarea "The address is [STREET_ADDRESS][GEOGRAPHIC_DATA][STREET_ADDRESS]"
type textarea "x"
type textarea "The address is [STREET_ADDRESS][GEOGRAPHIC_DATA][STREET_ADDRESS]"
type textarea "x"
type textarea "The address is [STREET_ADDRESS][GEOGRAPHIC_DATA][STREET_ADDRESS]"
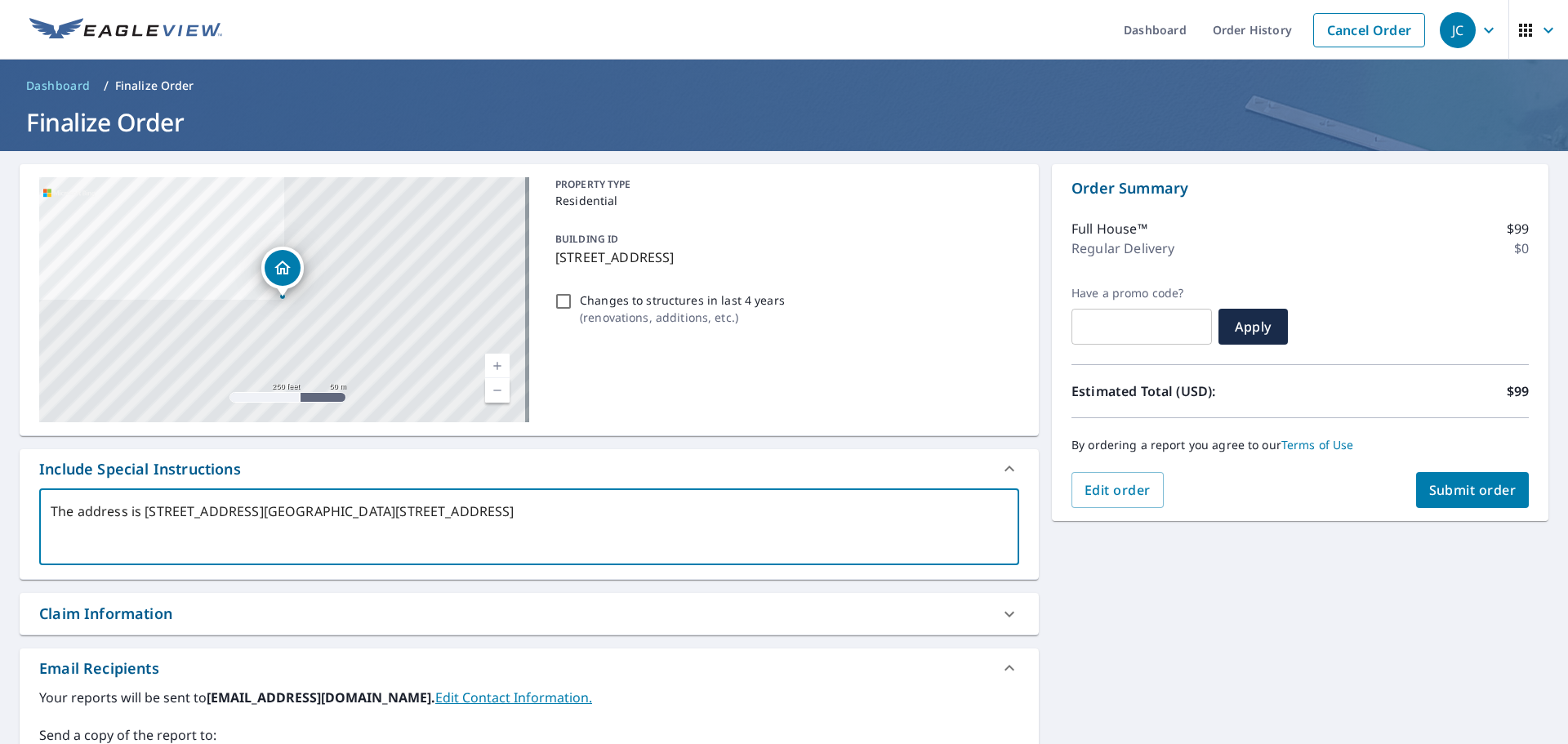
type textarea "x"
type textarea "The address is [STREET_ADDRESS][GEOGRAPHIC_DATA][STREET_ADDRESS]"
type textarea "x"
type textarea "The address is [STREET_ADDRESS][GEOGRAPHIC_DATA][STREET_ADDRESS]"
type textarea "x"
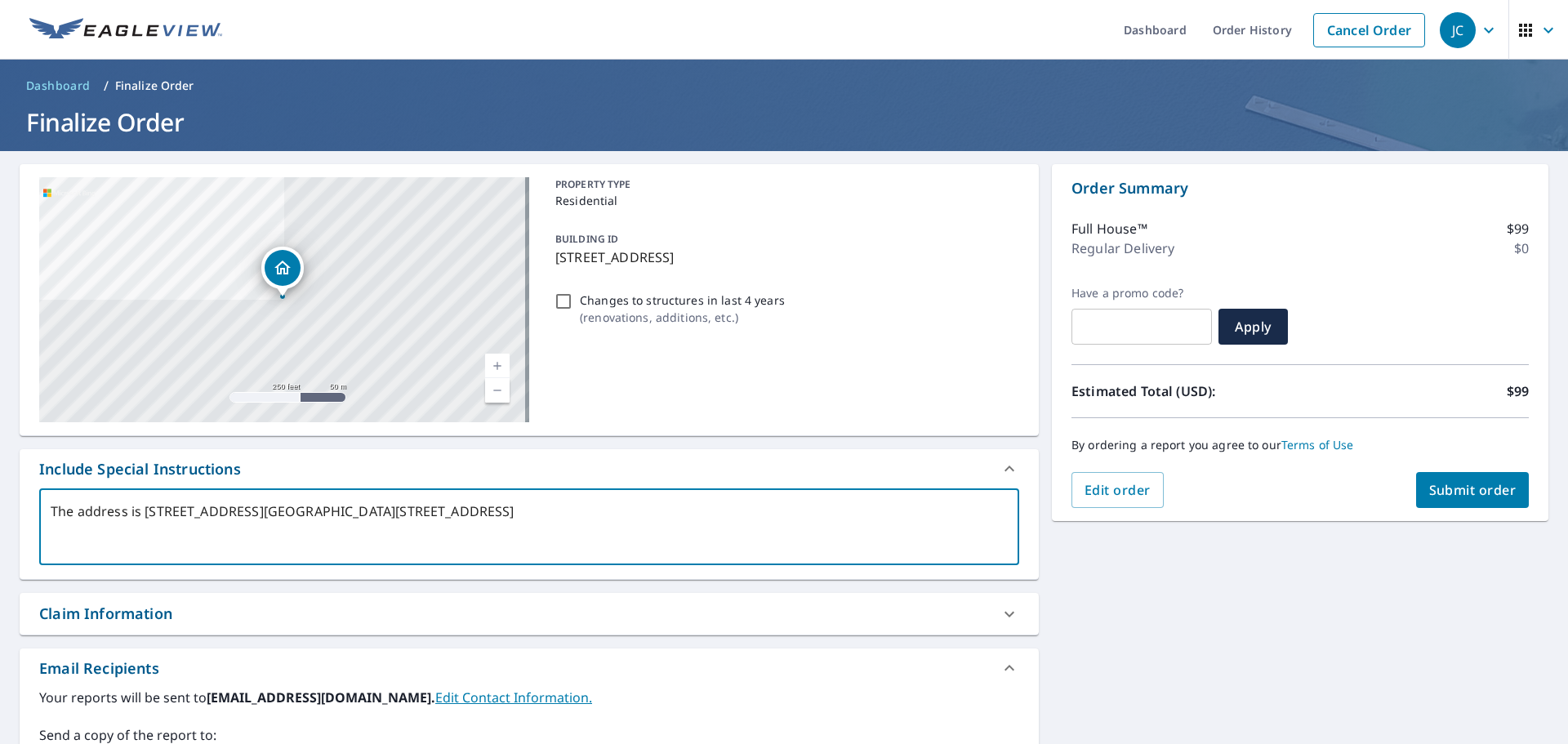
type textarea "The address is [STREET_ADDRESS][GEOGRAPHIC_DATA][STREET_ADDRESS]"
type textarea "x"
type textarea "The address is [STREET_ADDRESS][GEOGRAPHIC_DATA][STREET_ADDRESS]"
type textarea "x"
type textarea "The address is [STREET_ADDRESS][GEOGRAPHIC_DATA][STREET_ADDRESS] It"
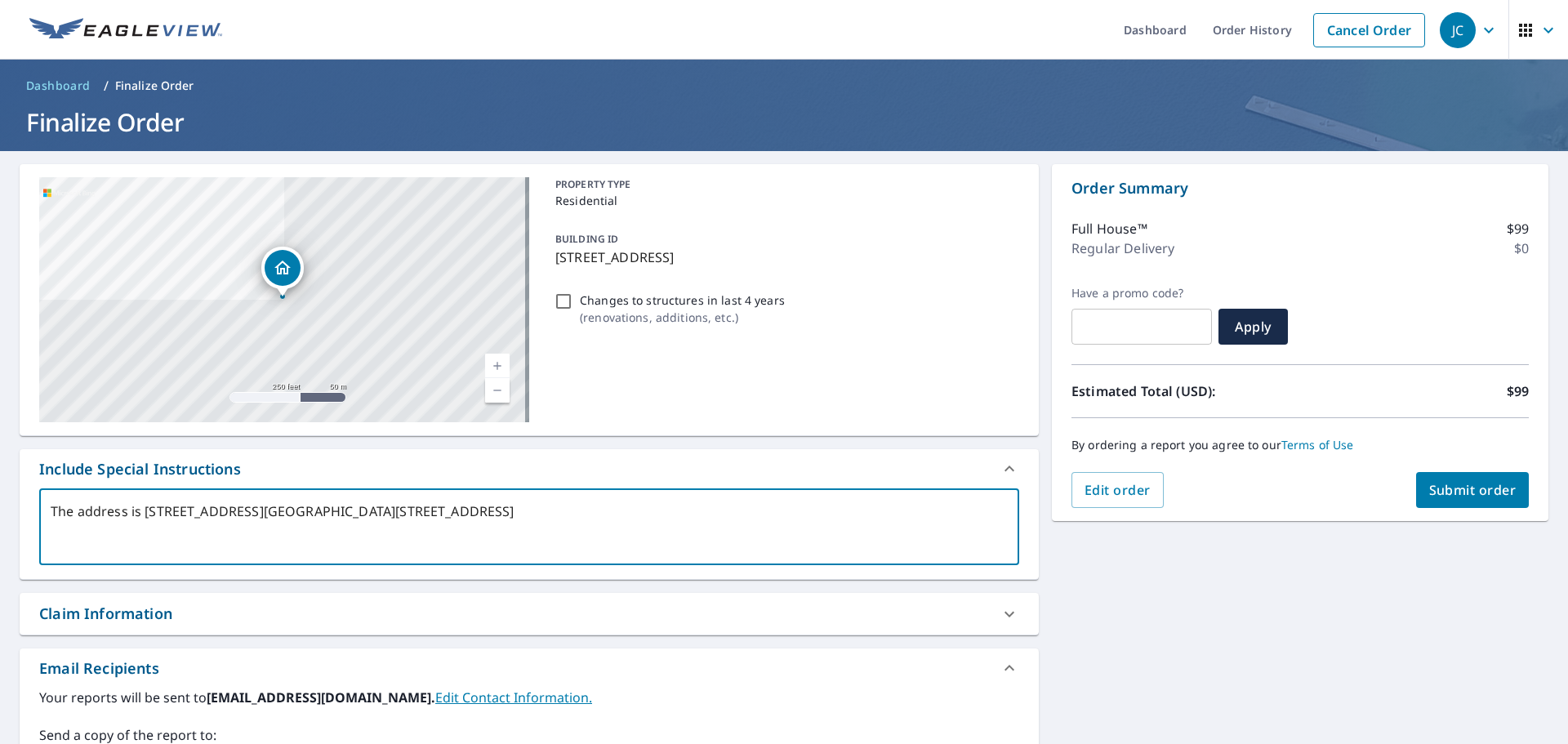
type textarea "x"
type textarea "The address is [STREET_ADDRESS][GEOGRAPHIC_DATA][STREET_ADDRESS] It'"
type textarea "x"
type textarea "The address is [STREET_ADDRESS][GEOGRAPHIC_DATA][STREET_ADDRESS] It's"
type textarea "x"
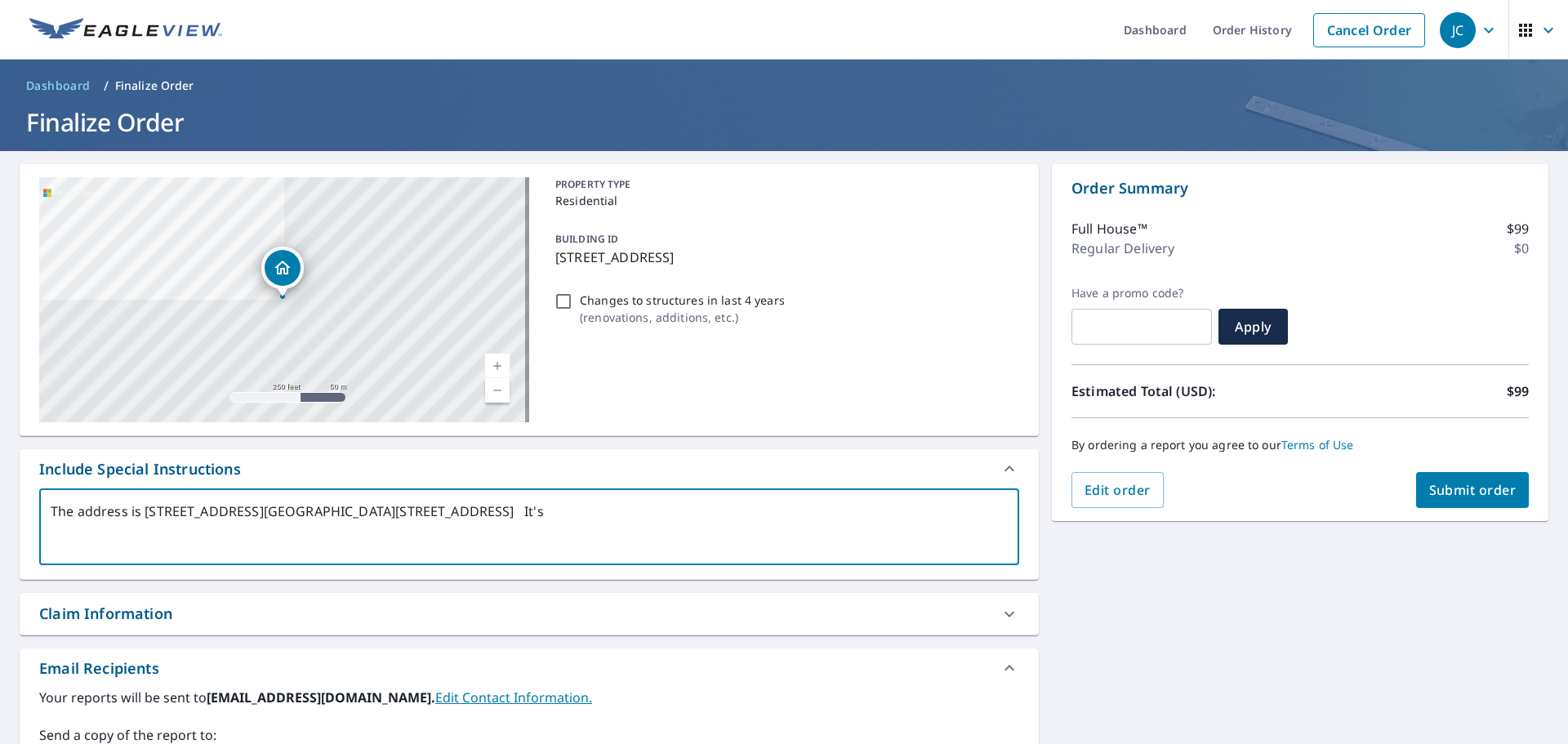
type textarea "The address is [STREET_ADDRESS][GEOGRAPHIC_DATA][STREET_ADDRESS] It's"
type textarea "x"
type textarea "The address is [STREET_ADDRESS][GEOGRAPHIC_DATA][STREET_ADDRESS] It's a"
type textarea "x"
type textarea "The address is [STREET_ADDRESS][GEOGRAPHIC_DATA][STREET_ADDRESS] It's a"
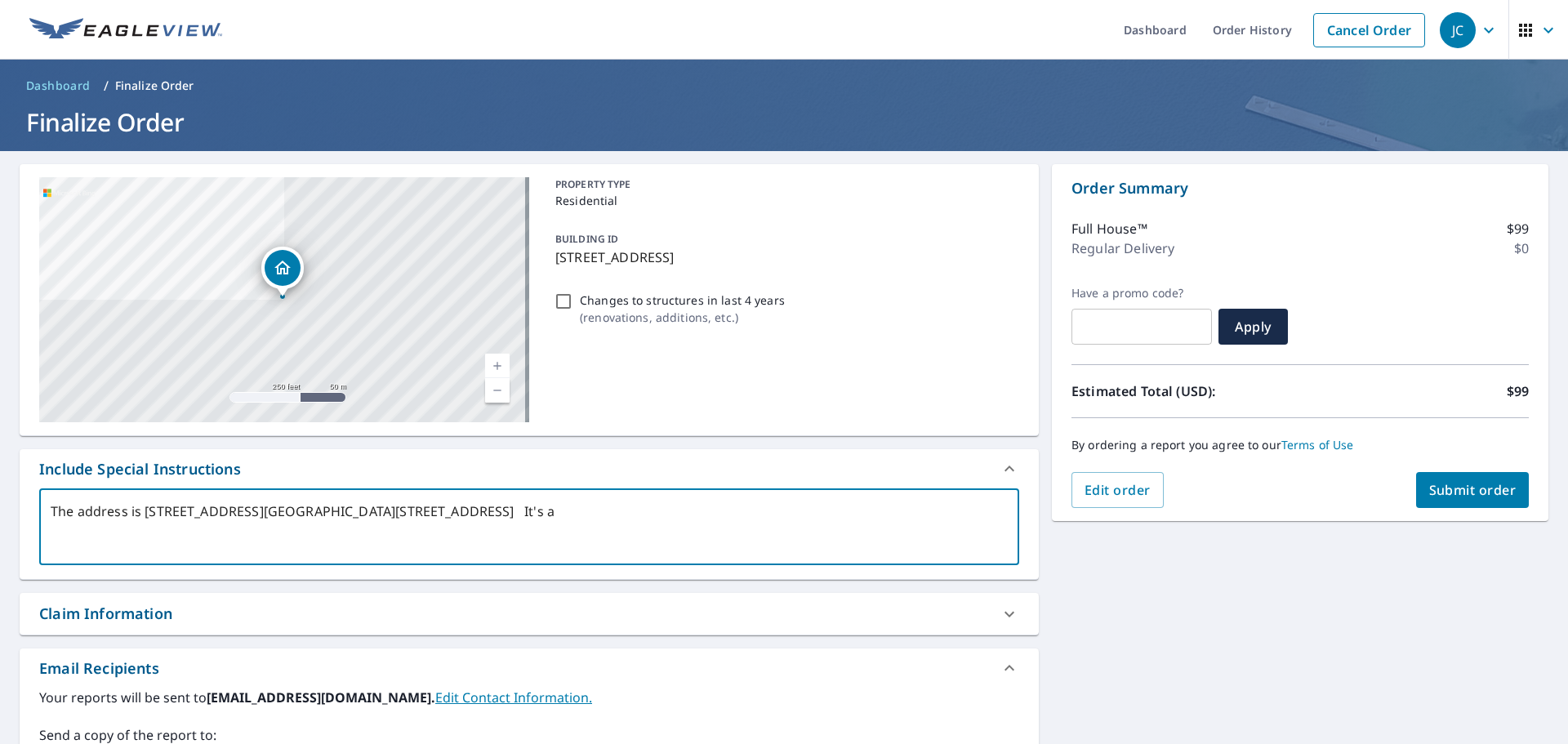
type textarea "x"
type textarea "The address is [STREET_ADDRESS][GEOGRAPHIC_DATA][STREET_ADDRESS] It's a d"
type textarea "x"
type textarea "The address is [STREET_ADDRESS][GEOGRAPHIC_DATA][STREET_ADDRESS] It's a du"
type textarea "x"
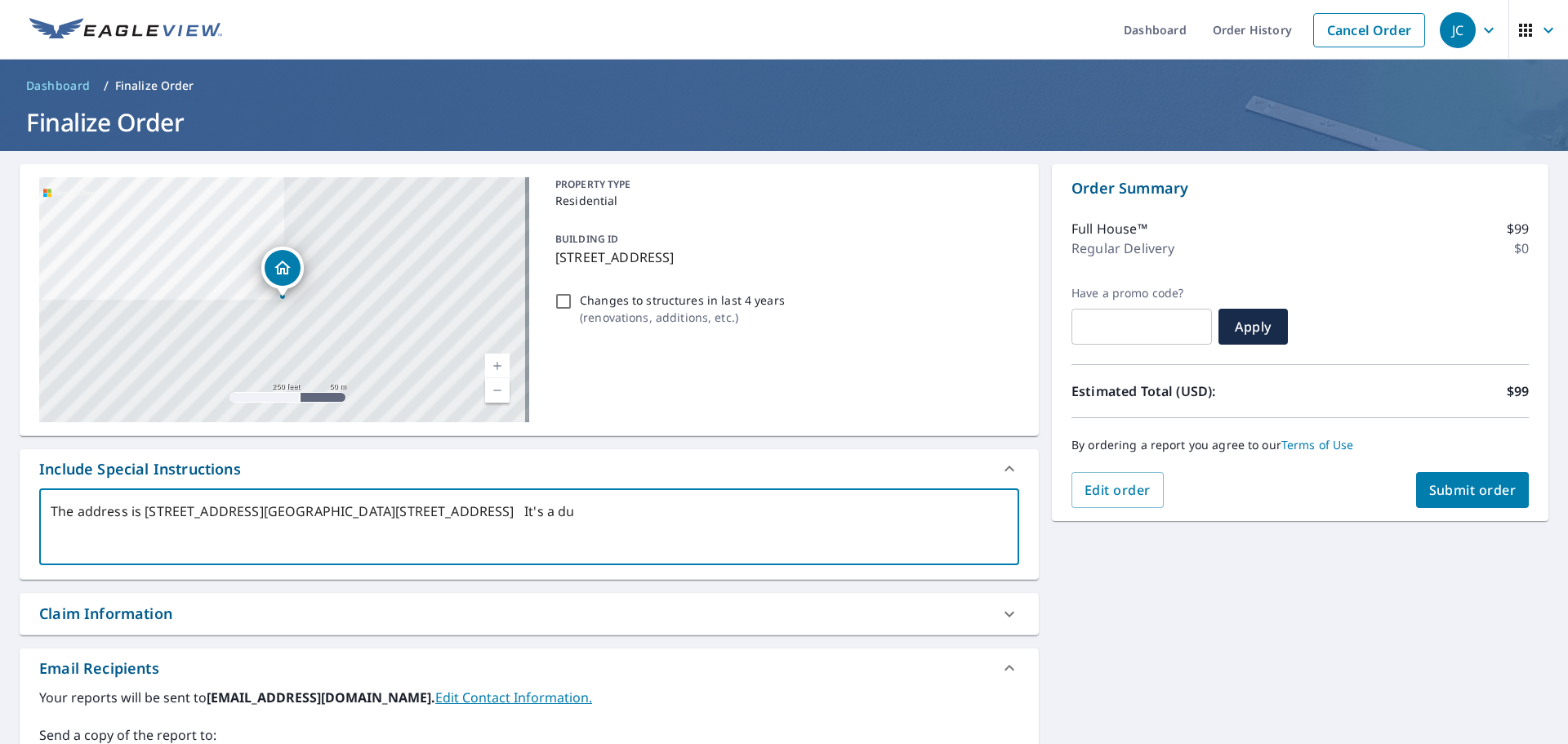
type textarea "The address is [STREET_ADDRESS][GEOGRAPHIC_DATA][STREET_ADDRESS] It's a dup"
type textarea "x"
type textarea "The address is [STREET_ADDRESS][GEOGRAPHIC_DATA][STREET_ADDRESS] It's a dupp"
type textarea "x"
type textarea "The address is [STREET_ADDRESS][GEOGRAPHIC_DATA][STREET_ADDRESS] It's a duppl"
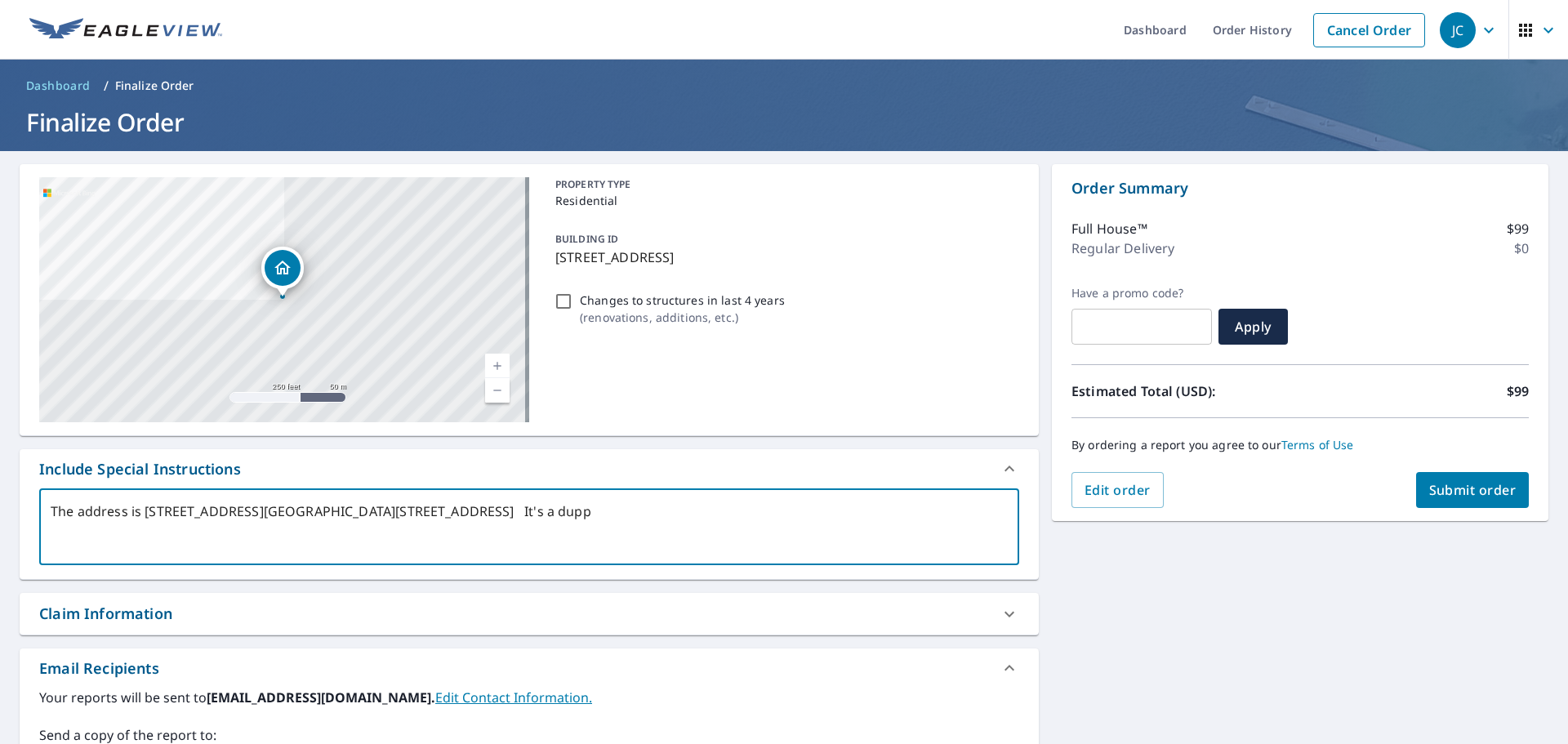
type textarea "x"
type textarea "The address is [STREET_ADDRESS][GEOGRAPHIC_DATA][STREET_ADDRESS] It's a dupp"
type textarea "x"
type textarea "The address is [STREET_ADDRESS][GEOGRAPHIC_DATA][STREET_ADDRESS] It's a dup"
type textarea "x"
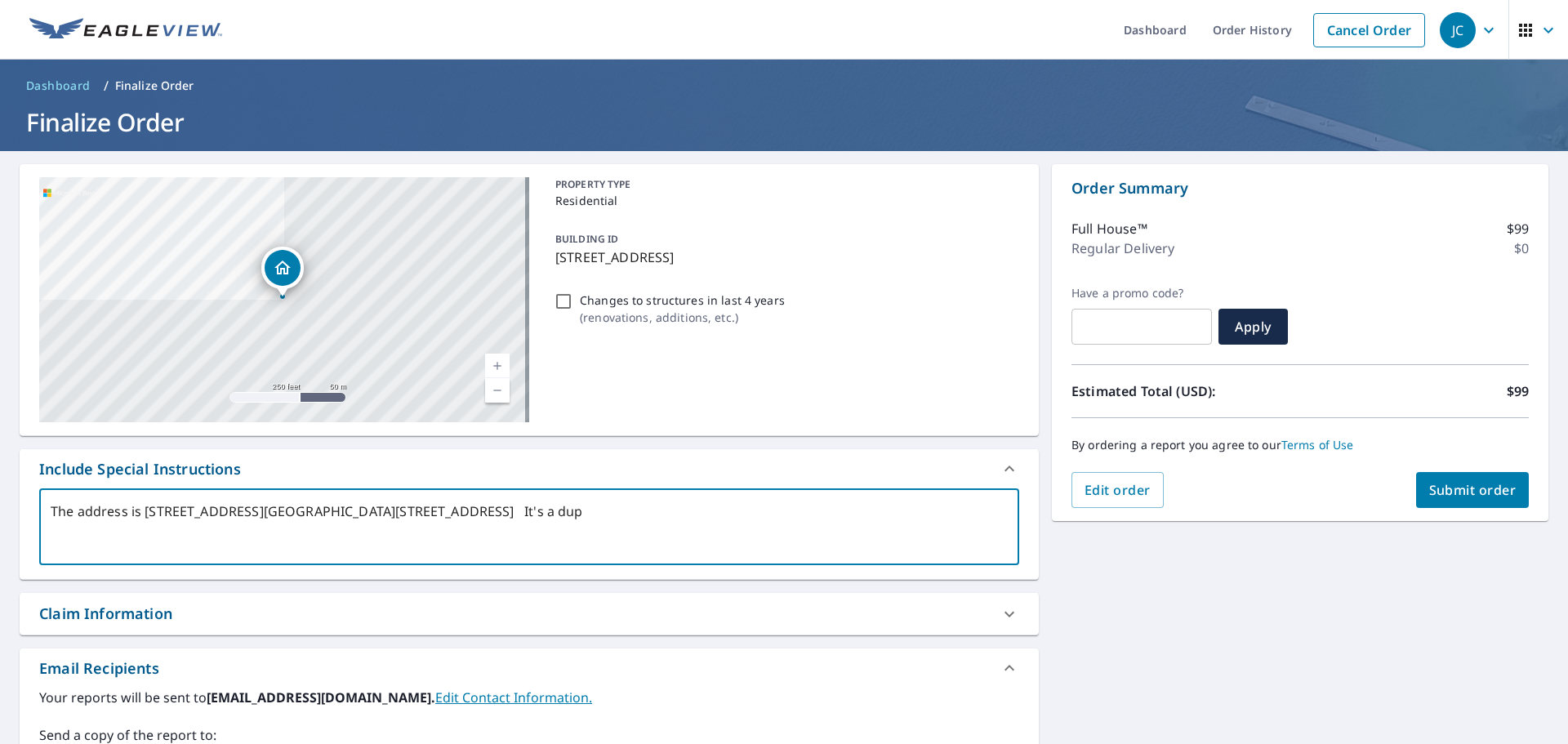
type textarea "The address is [STREET_ADDRESS][GEOGRAPHIC_DATA][STREET_ADDRESS] It's a dupl"
type textarea "x"
type textarea "The address is [STREET_ADDRESS][GEOGRAPHIC_DATA][STREET_ADDRESS] It's a duple"
type textarea "x"
type textarea "The address is [STREET_ADDRESS][GEOGRAPHIC_DATA][STREET_ADDRESS] It's a duples"
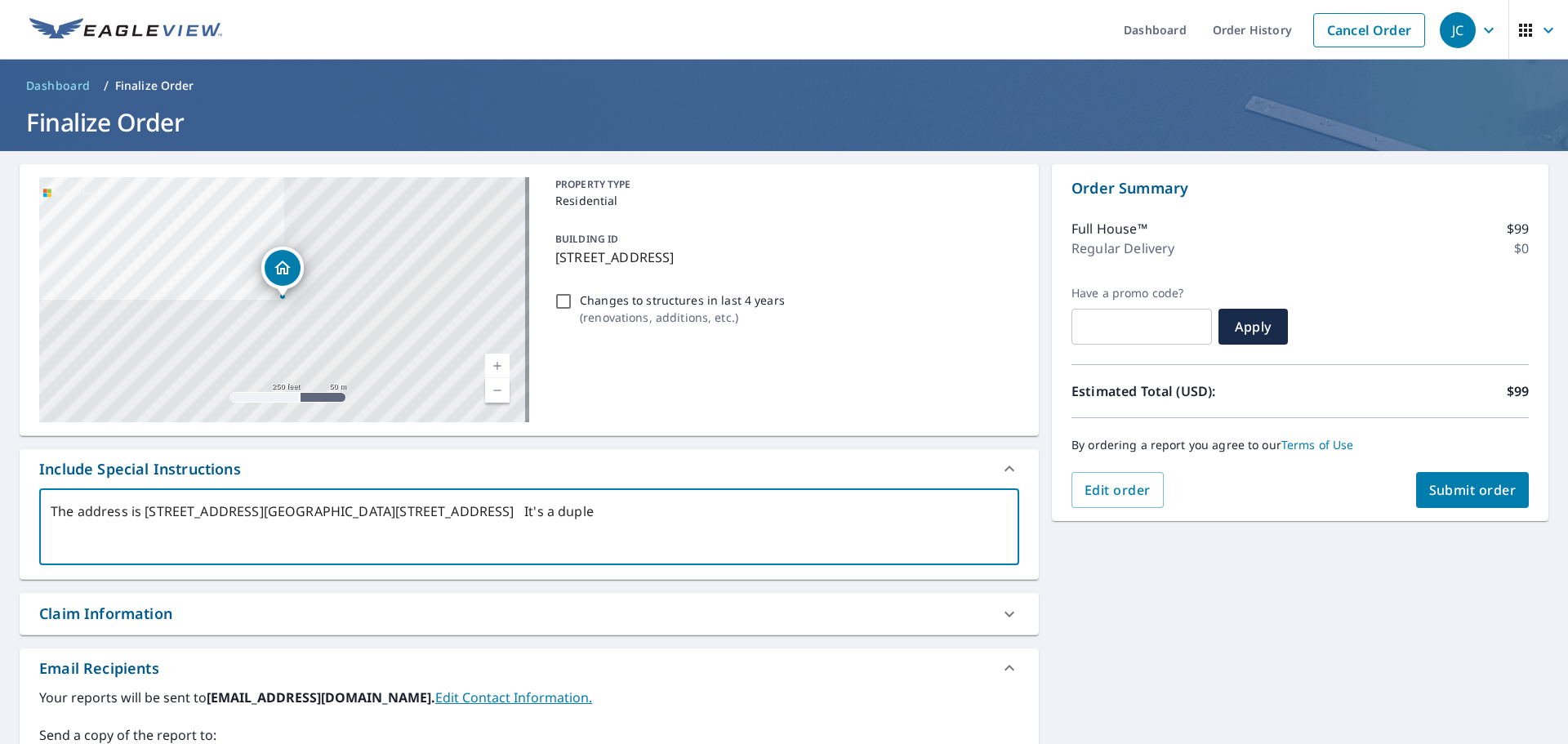
type textarea "x"
type textarea "The address is [STREET_ADDRESS][GEOGRAPHIC_DATA][STREET_ADDRESS] It's a duples."
type textarea "x"
type textarea "The address is [STREET_ADDRESS][GEOGRAPHIC_DATA][STREET_ADDRESS] It's a duples"
type textarea "x"
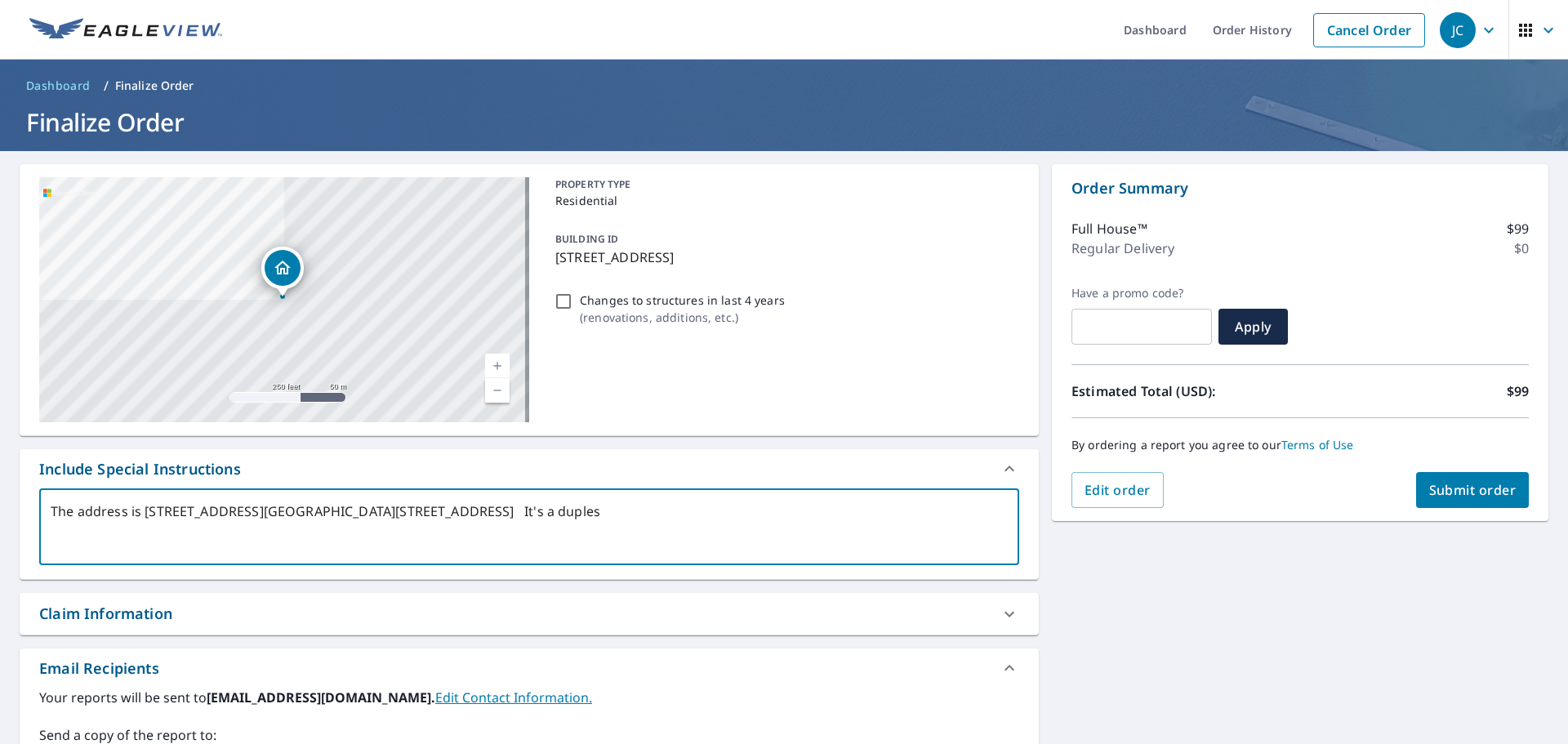
type textarea "The address is [STREET_ADDRESS][GEOGRAPHIC_DATA][STREET_ADDRESS] It's a duple"
type textarea "x"
type textarea "The address is [STREET_ADDRESS][GEOGRAPHIC_DATA][STREET_ADDRESS] It's a duplex"
type textarea "x"
type textarea "The address is [STREET_ADDRESS][GEOGRAPHIC_DATA][STREET_ADDRESS] It's a duplex."
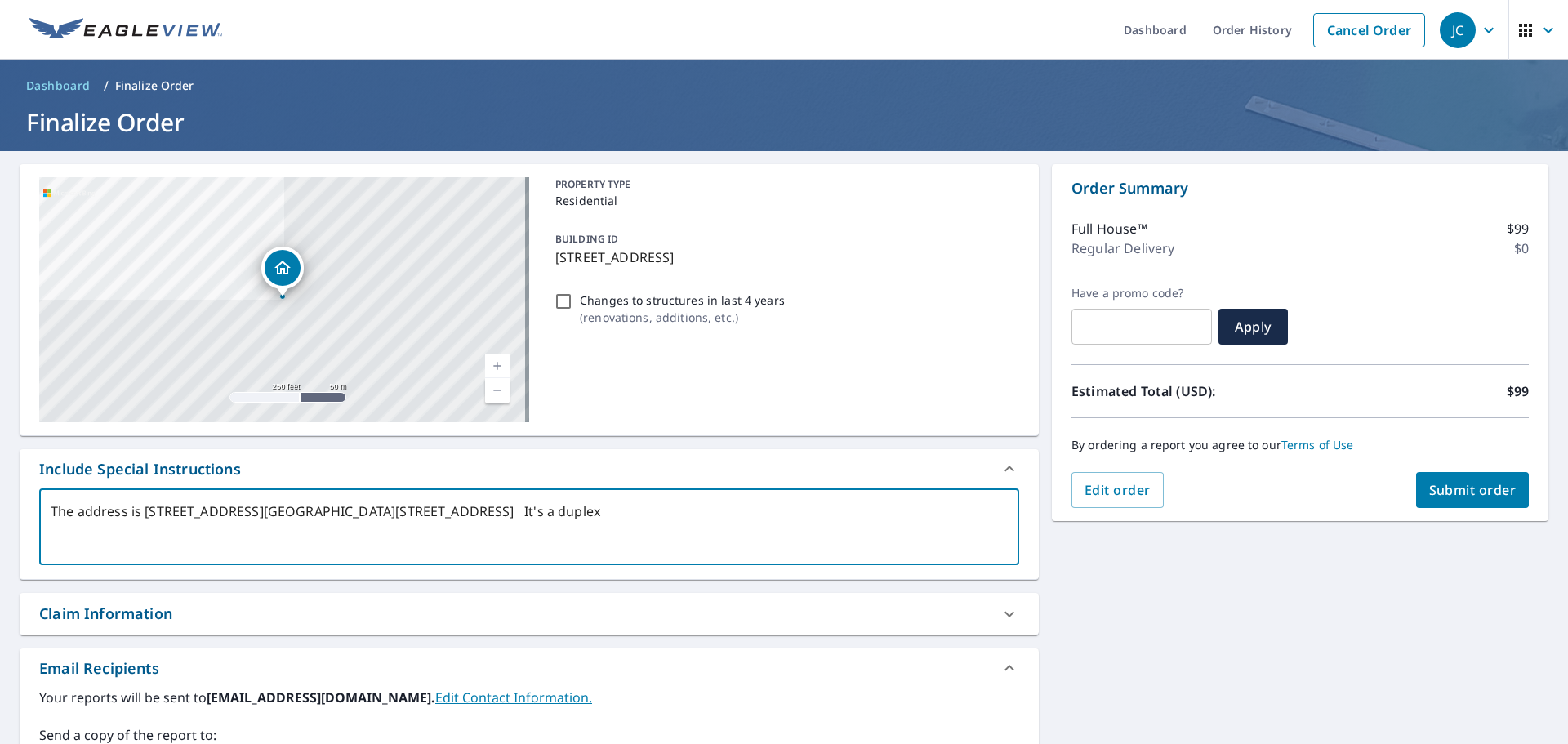
type textarea "x"
type textarea "The address is [STREET_ADDRESS][GEOGRAPHIC_DATA][STREET_ADDRESS] It's a duplex."
type textarea "x"
type textarea "The address is [STREET_ADDRESS][GEOGRAPHIC_DATA][STREET_ADDRESS] It's a duplex."
type textarea "x"
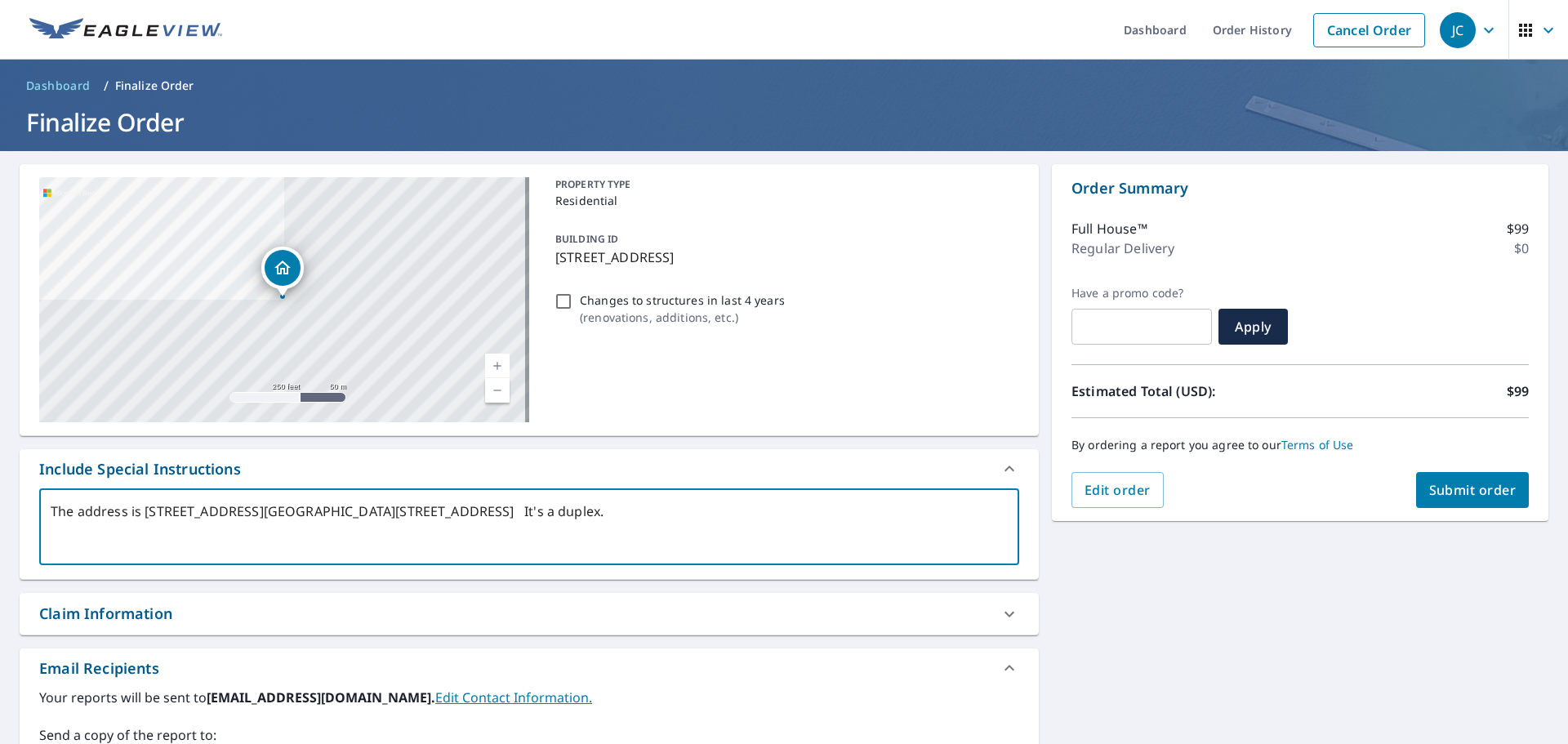
type textarea "The address is [STREET_ADDRESS][GEOGRAPHIC_DATA][STREET_ADDRESS] It's a duplex."
type textarea "x"
type textarea "The address is [STREET_ADDRESS][GEOGRAPHIC_DATA][STREET_ADDRESS] It's a duplex.…"
type textarea "x"
type textarea "The address is [STREET_ADDRESS][GEOGRAPHIC_DATA][STREET_ADDRESS] It's a duplex.…"
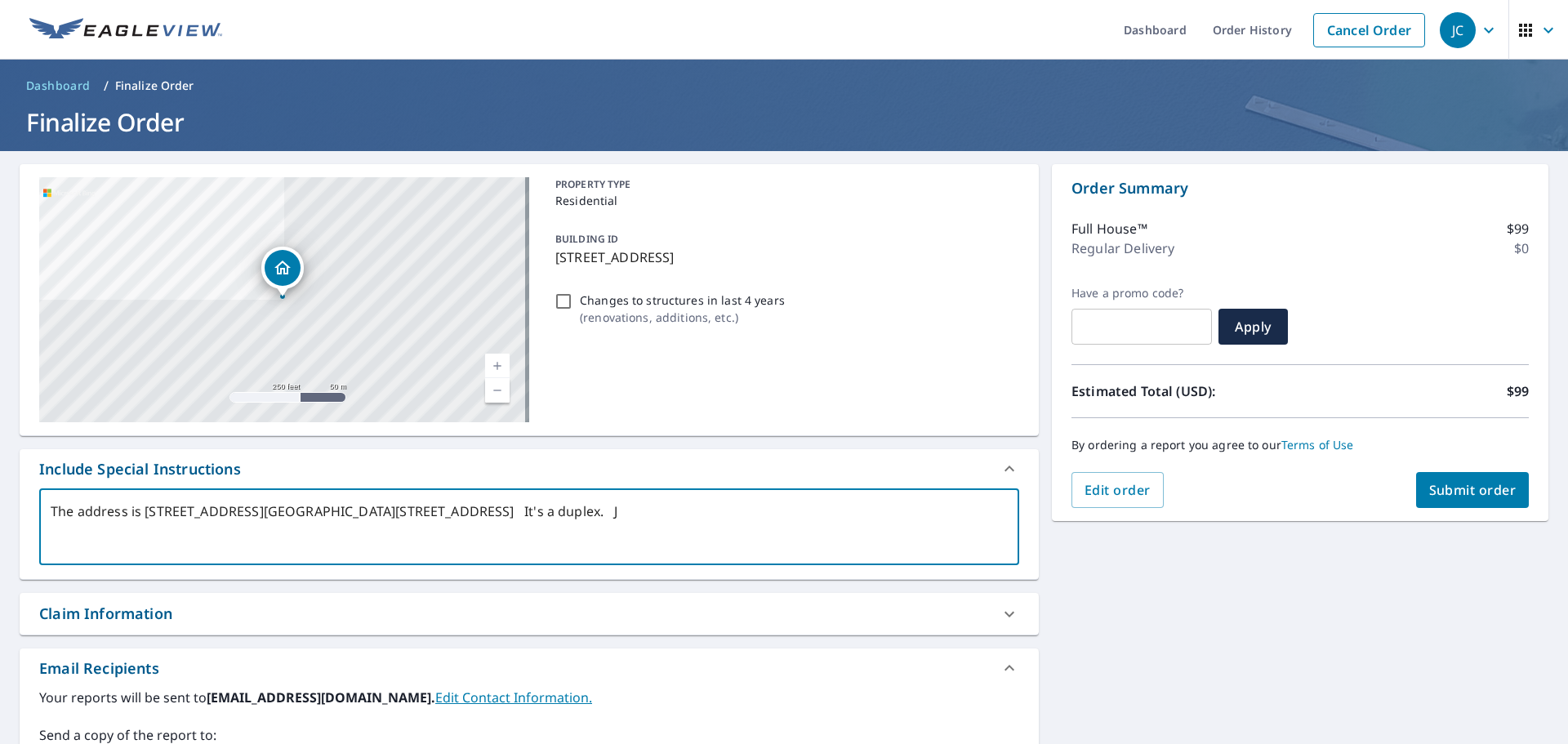
type textarea "x"
type textarea "The address is [STREET_ADDRESS][GEOGRAPHIC_DATA][STREET_ADDRESS] It's a duplex.…"
type textarea "x"
type textarea "The address is [STREET_ADDRESS][GEOGRAPHIC_DATA][STREET_ADDRESS] It's a duplex.…"
type textarea "x"
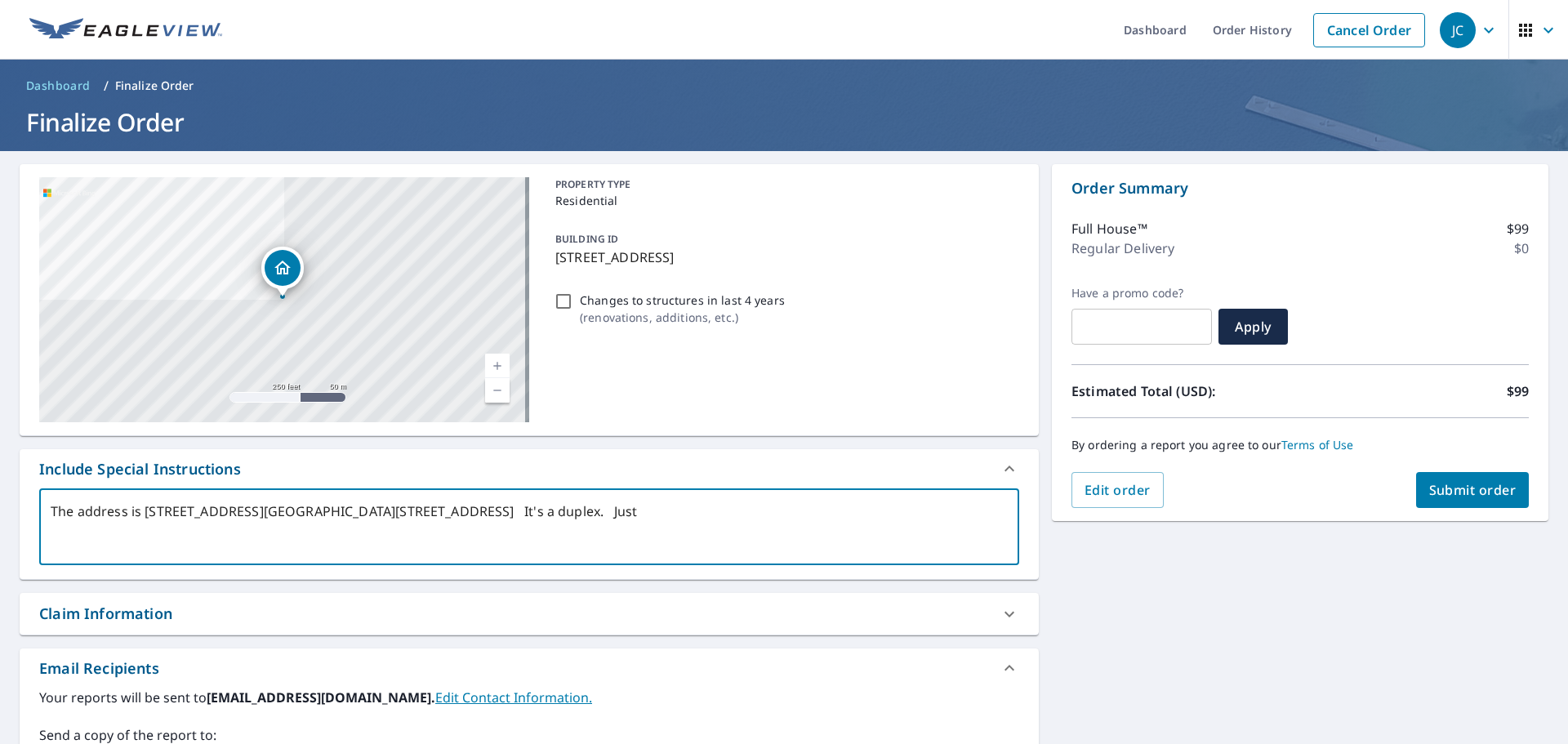
type textarea "The address is [STREET_ADDRESS][GEOGRAPHIC_DATA][STREET_ADDRESS] It's a duplex.…"
type textarea "x"
type textarea "The address is [STREET_ADDRESS][GEOGRAPHIC_DATA][STREET_ADDRESS] It's a duplex.…"
type textarea "x"
type textarea "The address is [STREET_ADDRESS][GEOGRAPHIC_DATA][STREET_ADDRESS] It's a duplex.…"
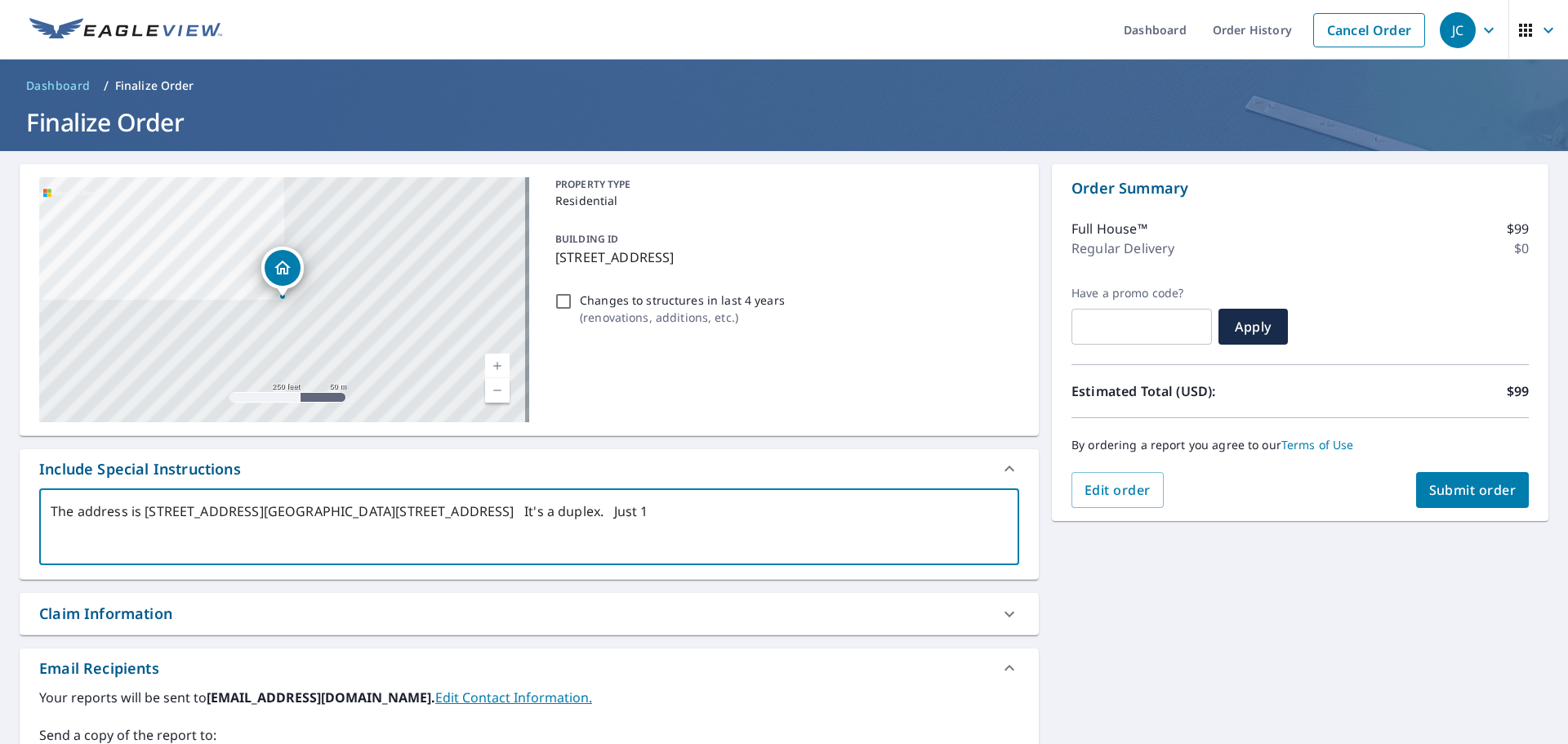
type textarea "x"
type textarea "The address is [STREET_ADDRESS][GEOGRAPHIC_DATA][STREET_ADDRESS] It's a duplex.…"
type textarea "x"
type textarea "The address is [STREET_ADDRESS][GEOGRAPHIC_DATA][STREET_ADDRESS] It's a duplex.…"
type textarea "x"
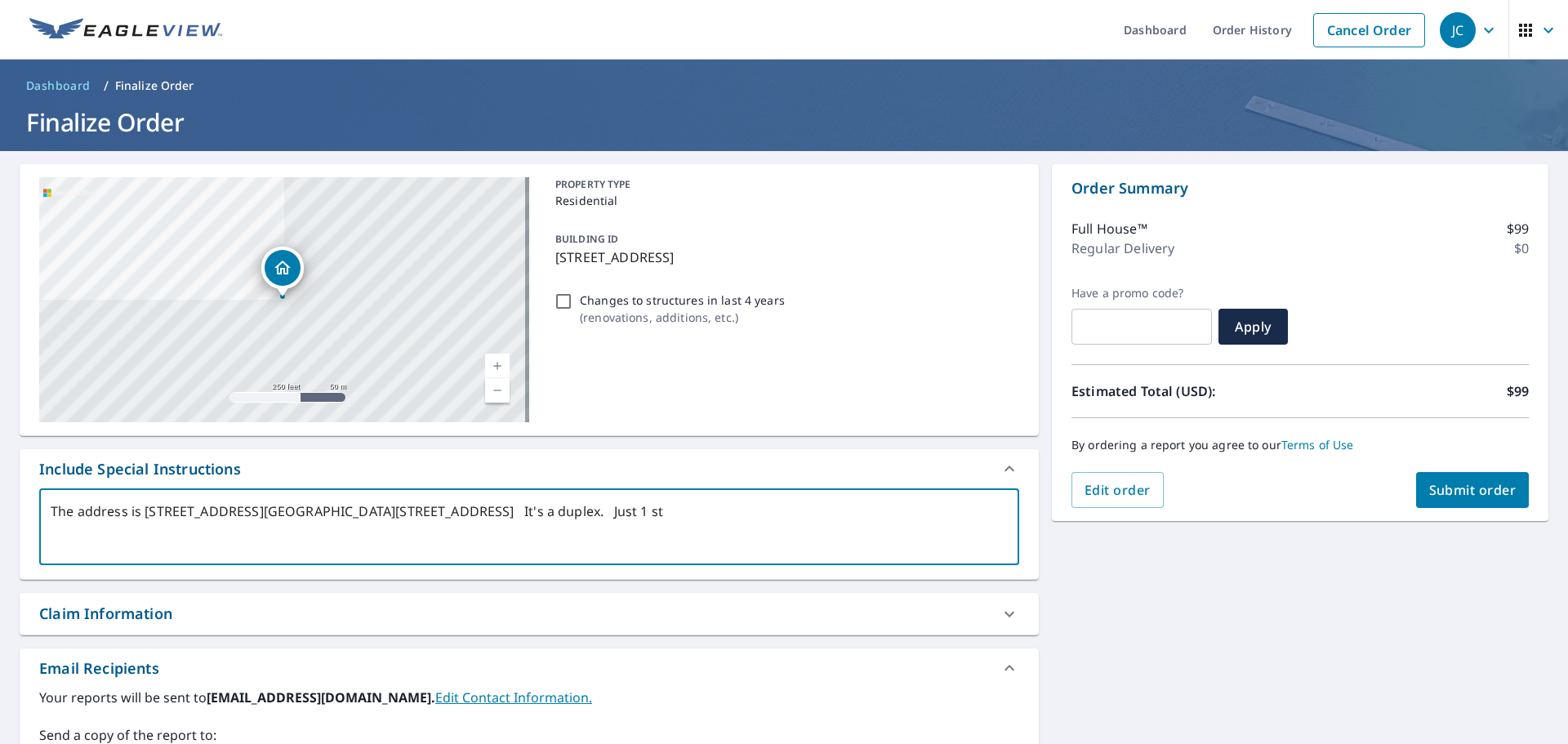
type textarea "The address is [STREET_ADDRESS][GEOGRAPHIC_DATA][STREET_ADDRESS] It's a duplex.…"
type textarea "x"
type textarea "The address is [STREET_ADDRESS][GEOGRAPHIC_DATA][STREET_ADDRESS] It's a duplex.…"
type textarea "x"
type textarea "The address is [STREET_ADDRESS][GEOGRAPHIC_DATA][STREET_ADDRESS] It's a duplex.…"
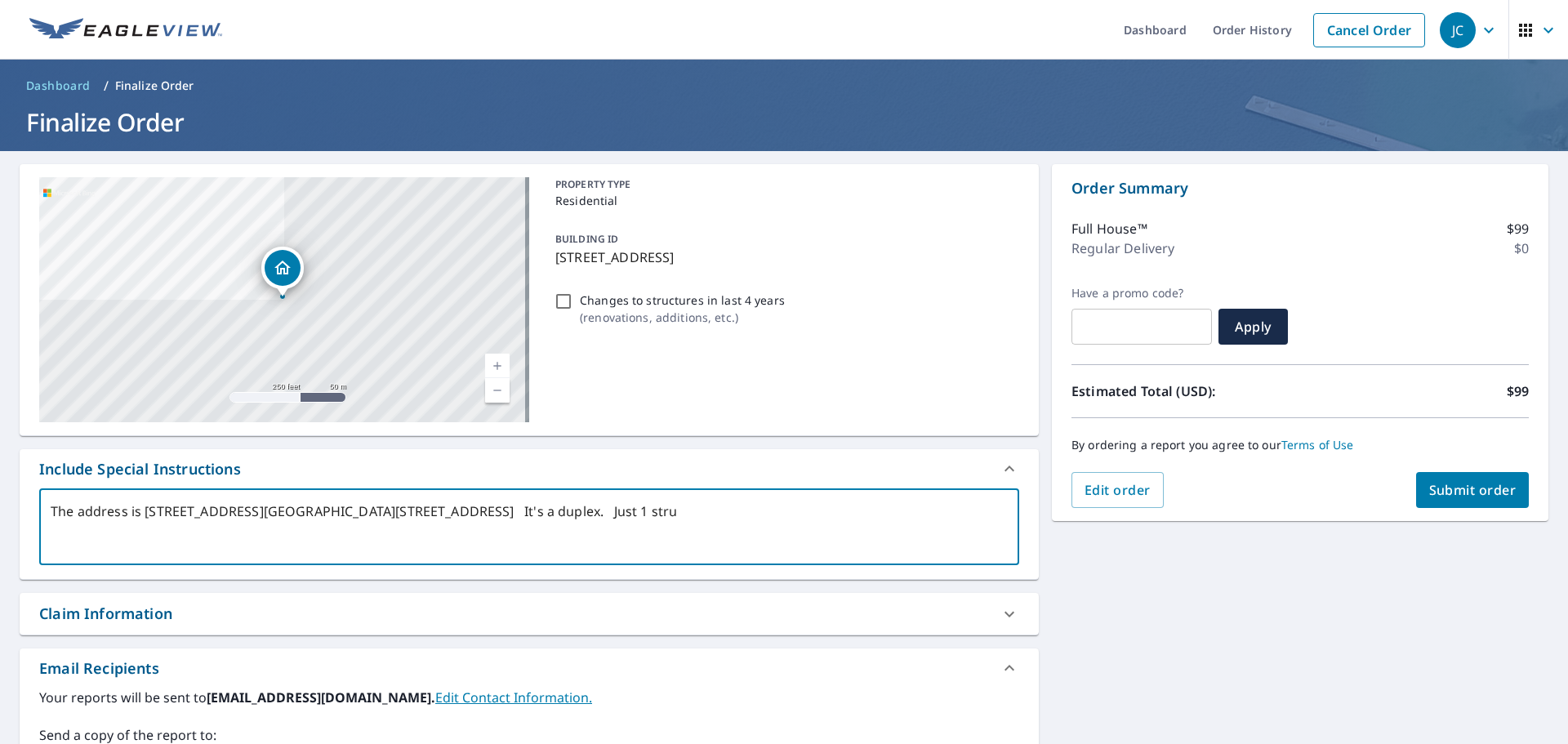
type textarea "x"
type textarea "The address is [STREET_ADDRESS][GEOGRAPHIC_DATA][STREET_ADDRESS] It's a duplex.…"
type textarea "x"
type textarea "The address is [STREET_ADDRESS][GEOGRAPHIC_DATA][STREET_ADDRESS] It's a duplex.…"
type textarea "x"
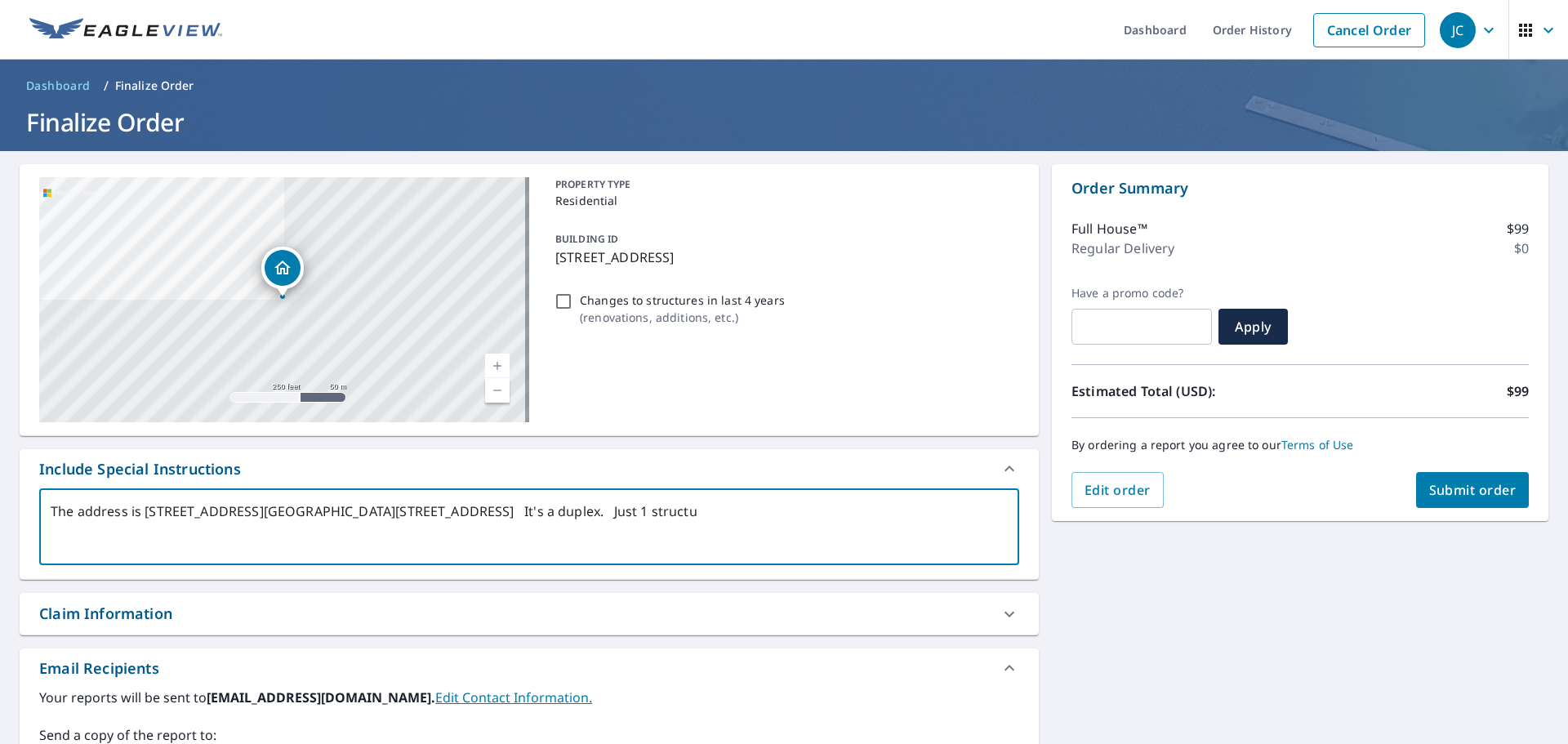
type textarea "The address is [STREET_ADDRESS][GEOGRAPHIC_DATA][STREET_ADDRESS] It's a duplex.…"
type textarea "x"
type textarea "The address is [STREET_ADDRESS][GEOGRAPHIC_DATA][STREET_ADDRESS] It's a duplex.…"
type textarea "x"
type textarea "The address is [STREET_ADDRESS][GEOGRAPHIC_DATA][STREET_ADDRESS] It's a duplex.…"
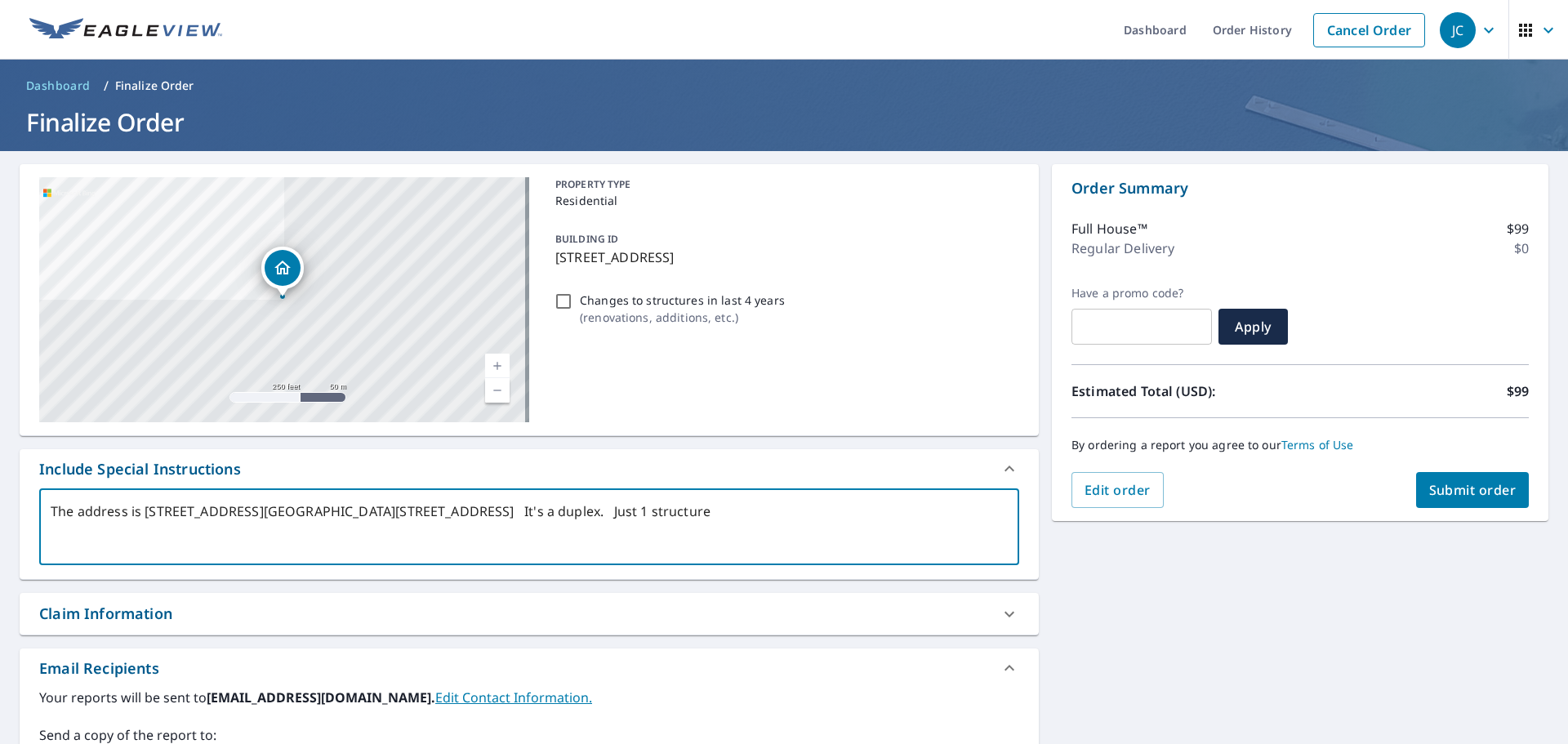
type textarea "x"
type textarea "The address is [STREET_ADDRESS][GEOGRAPHIC_DATA][STREET_ADDRESS] It's a duplex.…"
type textarea "x"
type textarea "The address is [STREET_ADDRESS][GEOGRAPHIC_DATA][STREET_ADDRESS] It's a duplex.…"
type textarea "x"
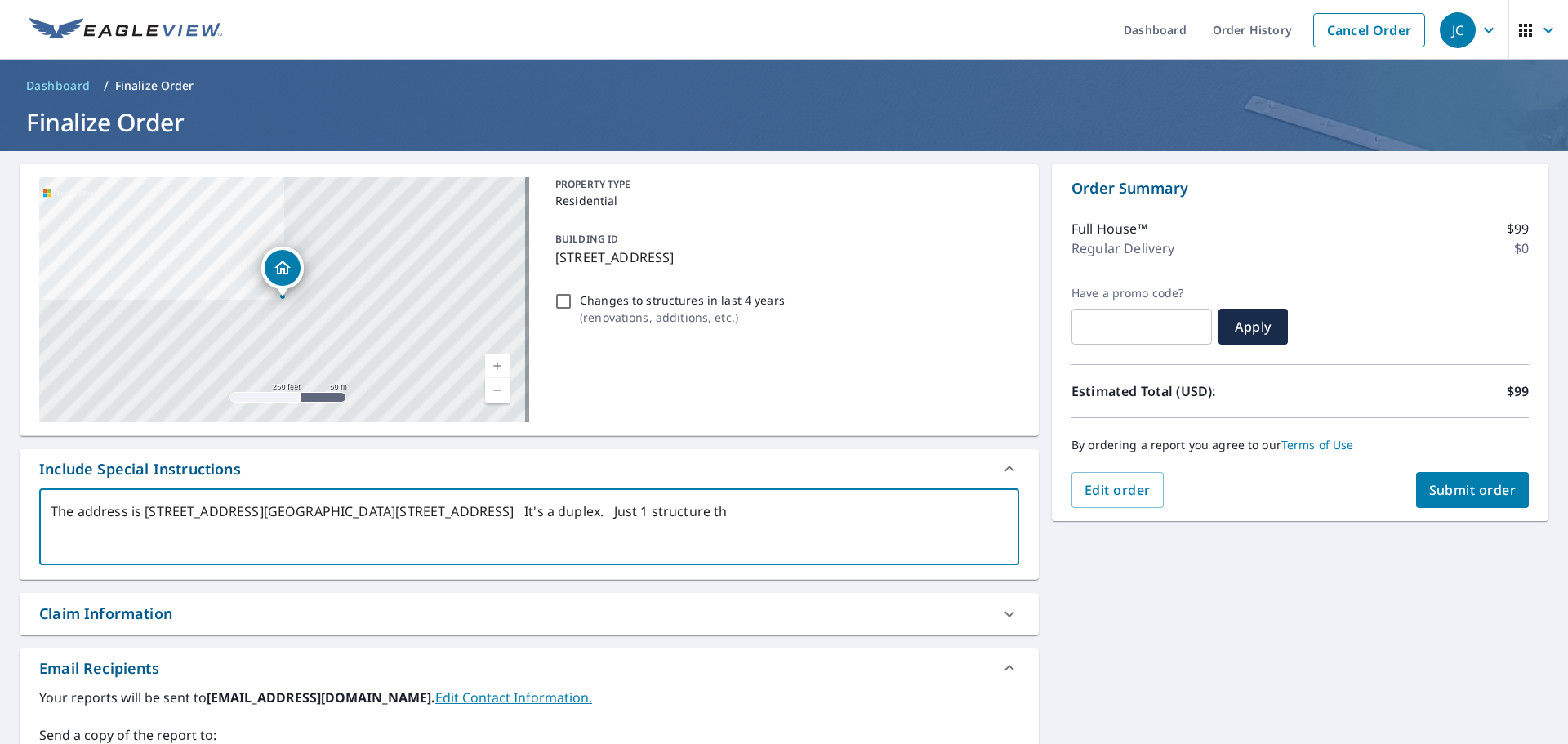
type textarea "The address is [STREET_ADDRESS][GEOGRAPHIC_DATA][STREET_ADDRESS] It's a duplex.…"
type textarea "x"
type textarea "The address is [STREET_ADDRESS][GEOGRAPHIC_DATA][STREET_ADDRESS] It's a duplex.…"
type textarea "x"
type textarea "The address is [STREET_ADDRESS][GEOGRAPHIC_DATA][STREET_ADDRESS] It's a duplex.…"
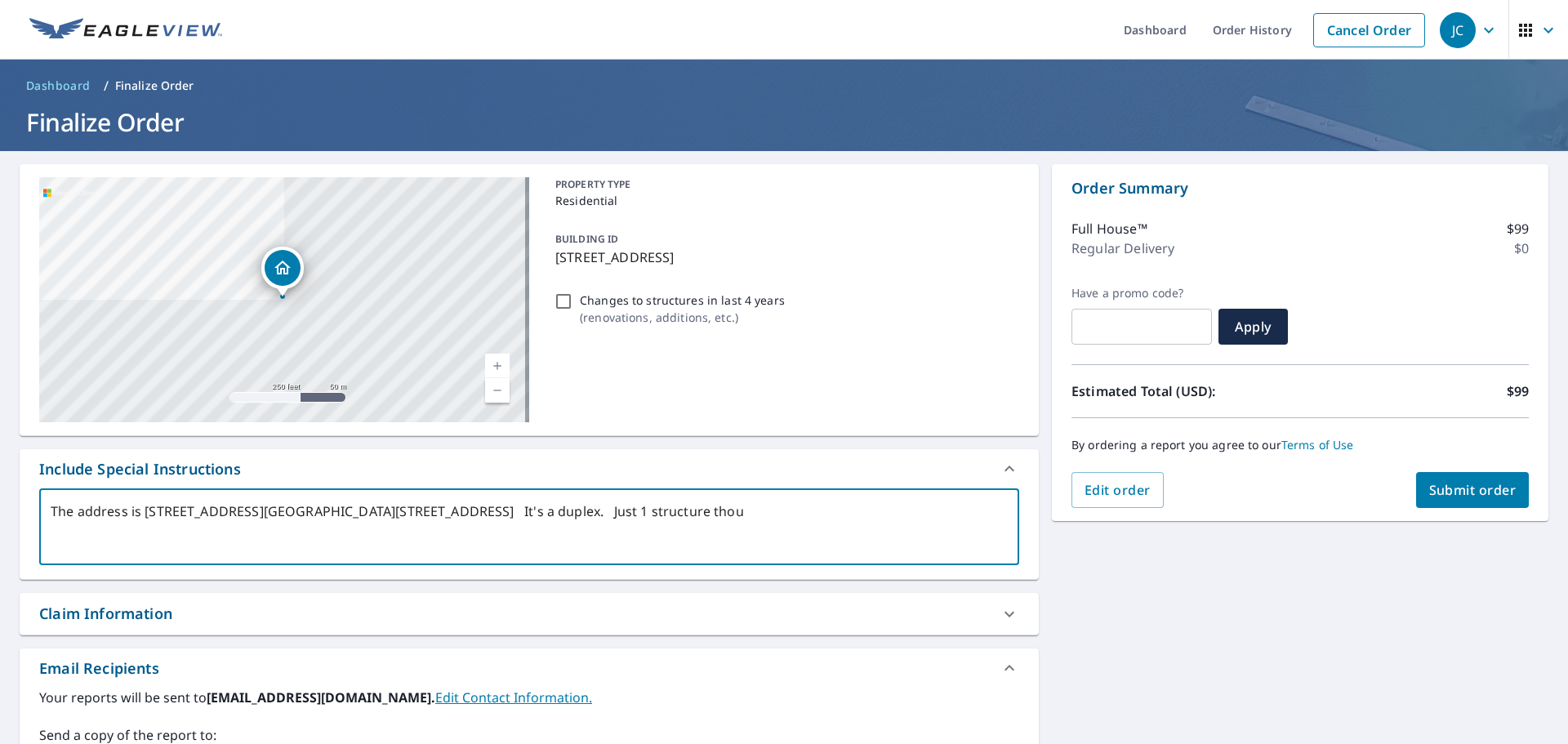
type textarea "x"
type textarea "The address is [STREET_ADDRESS][GEOGRAPHIC_DATA][STREET_ADDRESS] It's a duplex.…"
type textarea "x"
type textarea "The address is [STREET_ADDRESS][GEOGRAPHIC_DATA][STREET_ADDRESS] It's a duplex.…"
type textarea "x"
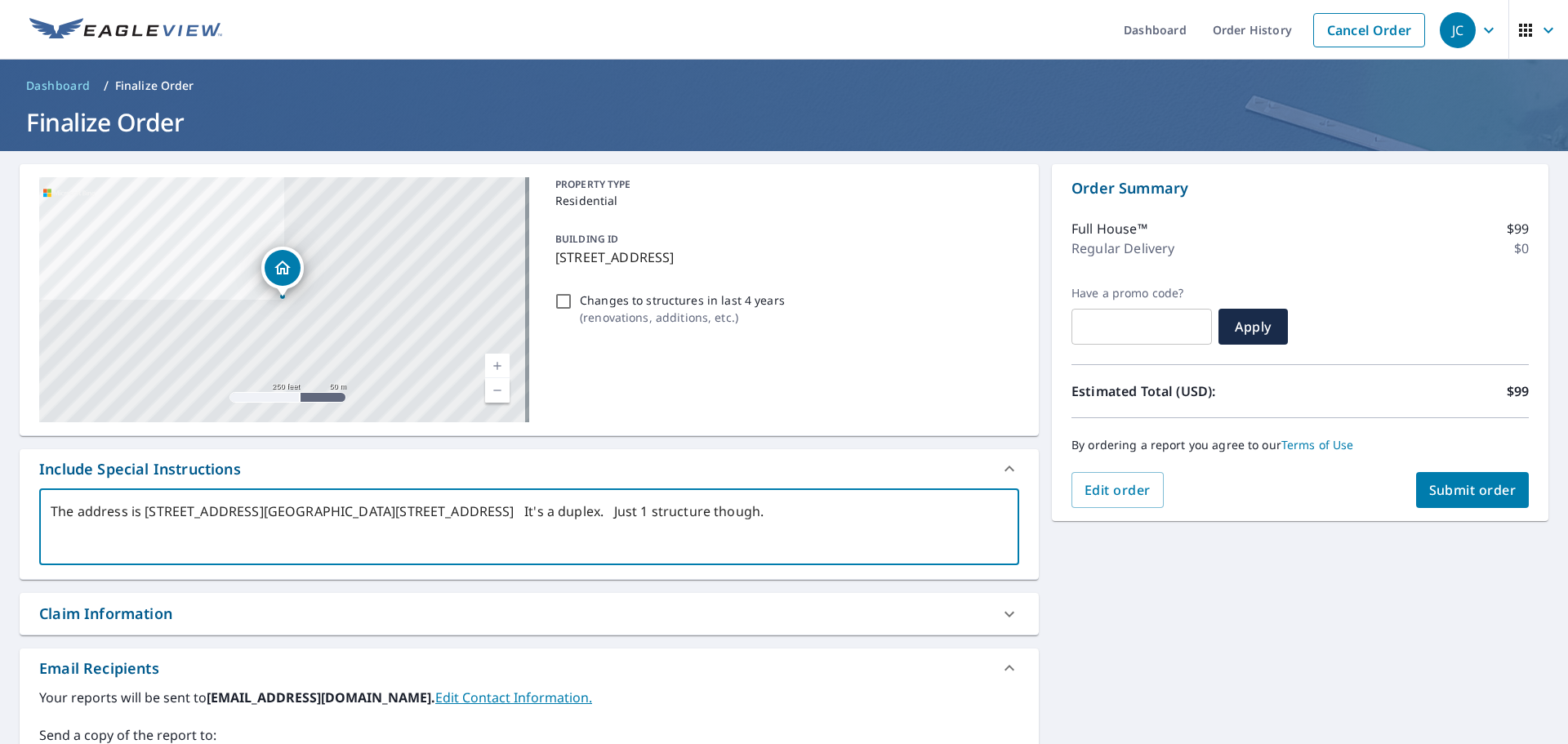
type textarea "The address is [STREET_ADDRESS][GEOGRAPHIC_DATA][STREET_ADDRESS] It's a duplex.…"
type textarea "x"
type textarea "The address is [STREET_ADDRESS][GEOGRAPHIC_DATA][STREET_ADDRESS] It's a duplex.…"
type textarea "x"
type textarea "The address is [STREET_ADDRESS][GEOGRAPHIC_DATA][STREET_ADDRESS] It's a duplex.…"
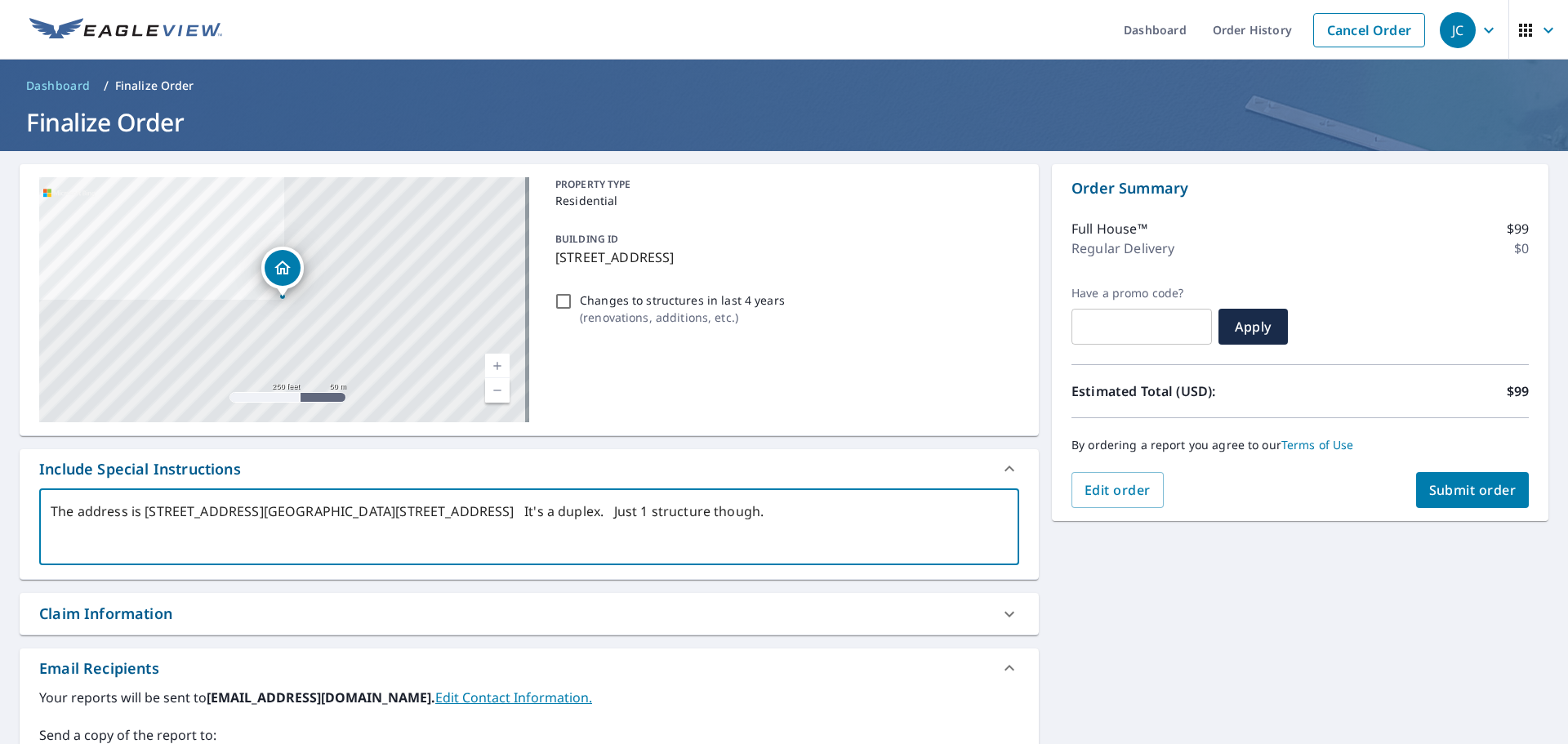
click at [1449, 491] on span "Submit order" at bounding box center [1472, 490] width 88 height 18
type textarea "x"
